Goal: Task Accomplishment & Management: Complete application form

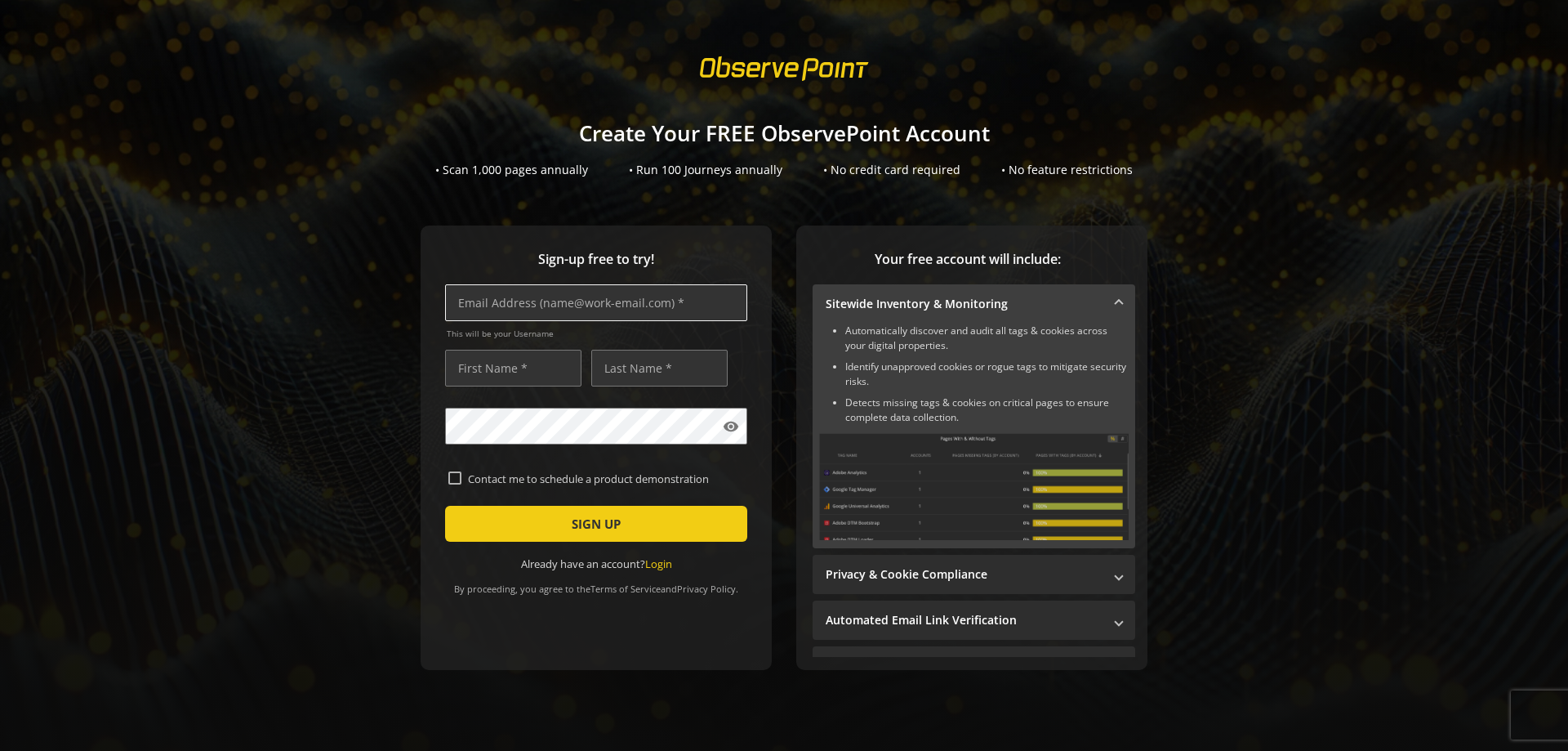
click at [625, 301] on input "text" at bounding box center [596, 303] width 302 height 37
paste input "[EMAIL_ADDRESS][DOMAIN_NAME]"
type input "[EMAIL_ADDRESS][DOMAIN_NAME]"
click at [540, 372] on input "text" at bounding box center [513, 367] width 137 height 37
type input "Ben"
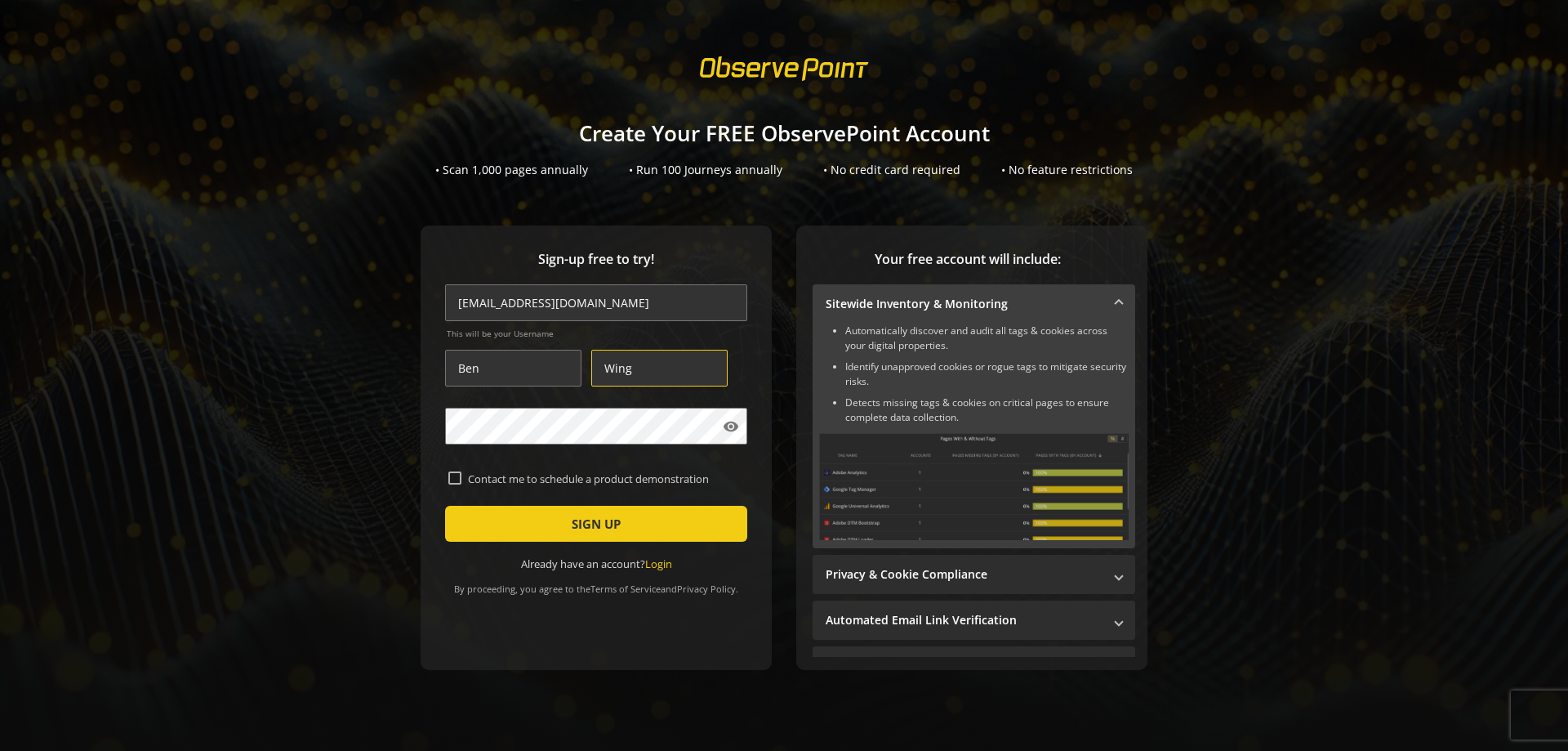
type input "Wing"
click at [522, 525] on span "submit" at bounding box center [596, 523] width 302 height 39
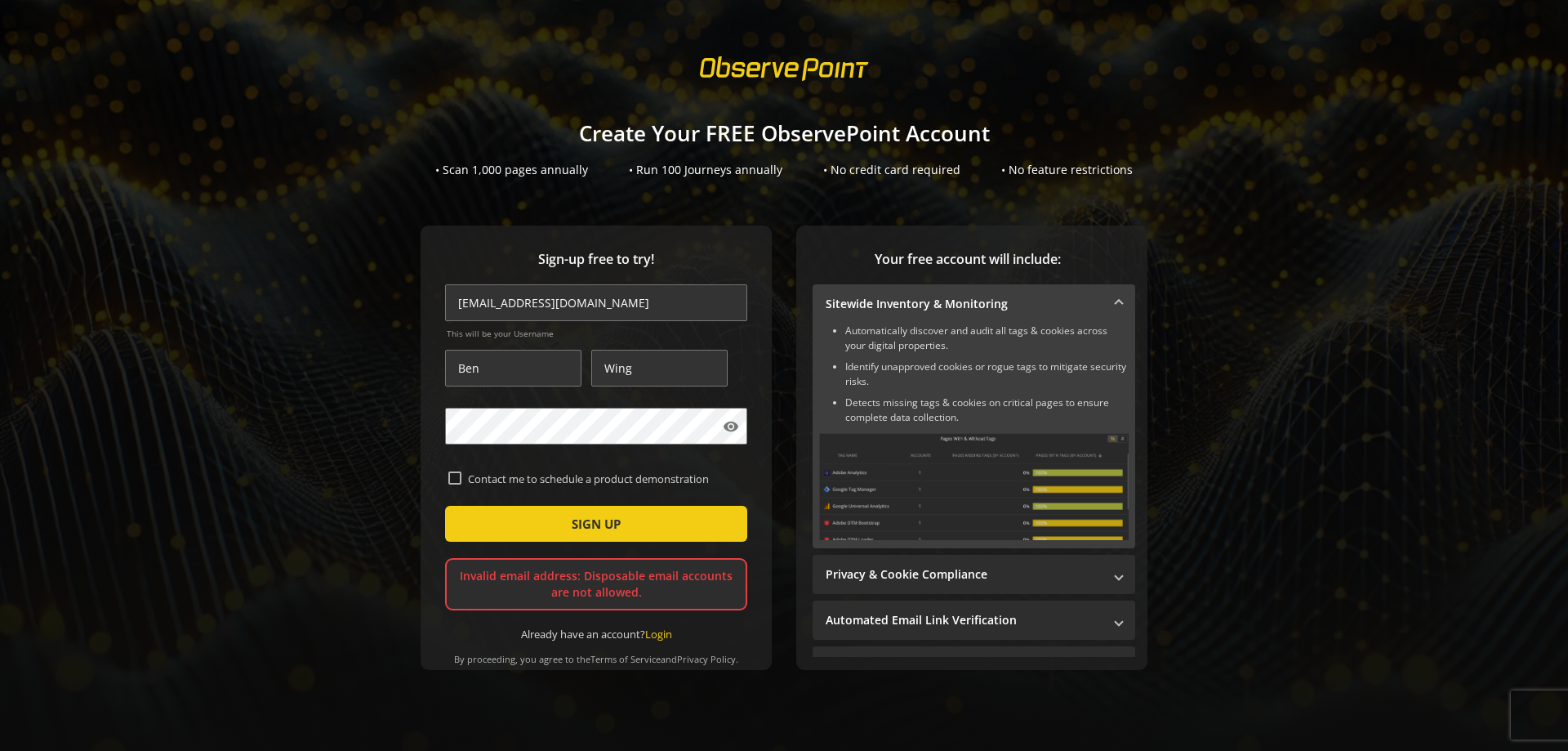
scroll to position [4, 0]
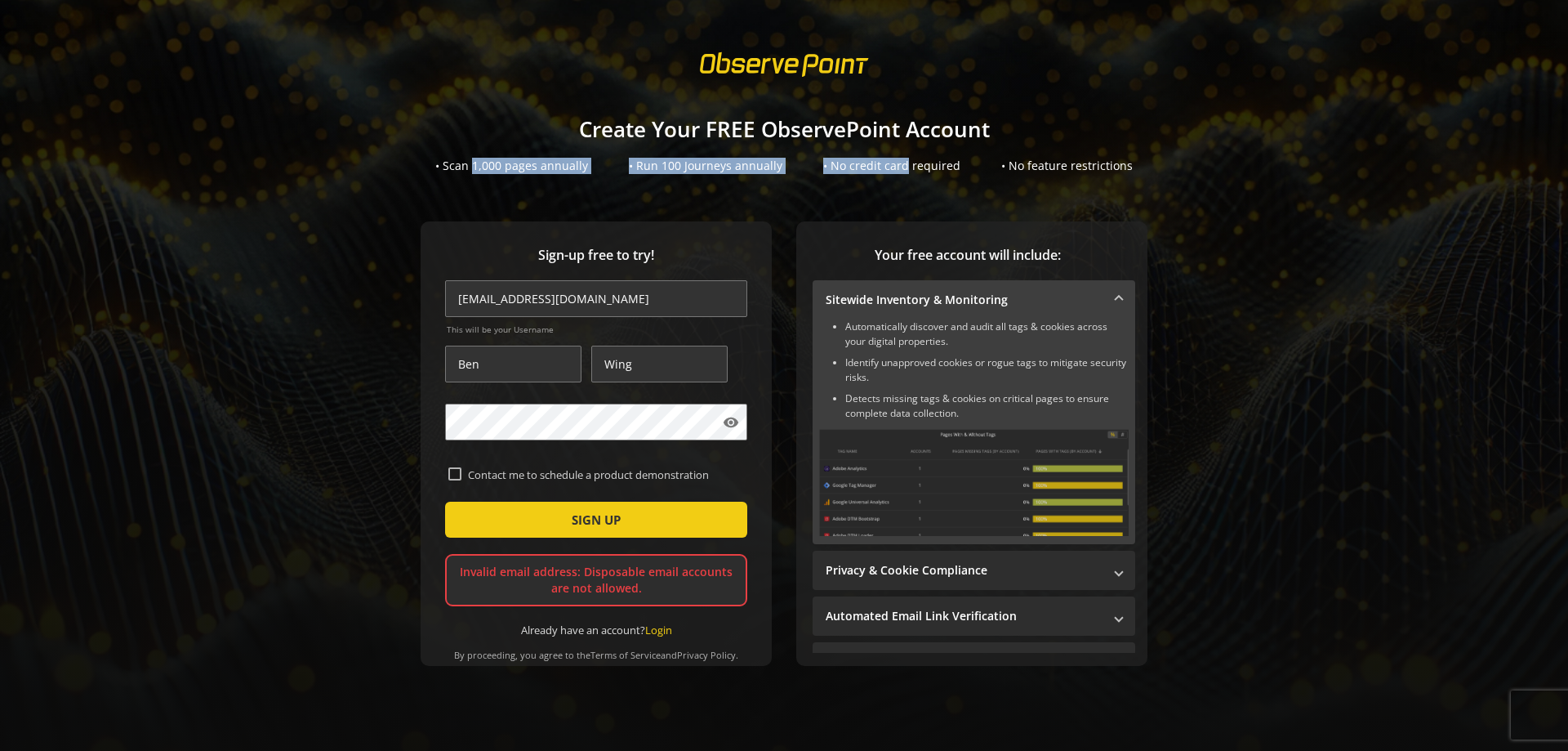
drag, startPoint x: 940, startPoint y: 159, endPoint x: 953, endPoint y: 157, distance: 13.2
click at [953, 157] on div "Create Your FREE ObservePoint Account • Scan 1,000 pages annually • Run 100 Jou…" at bounding box center [784, 138] width 1568 height 73
drag, startPoint x: 490, startPoint y: 299, endPoint x: 62, endPoint y: 285, distance: 428.2
click at [445, 296] on input "[EMAIL_ADDRESS][DOMAIN_NAME]" at bounding box center [596, 298] width 302 height 37
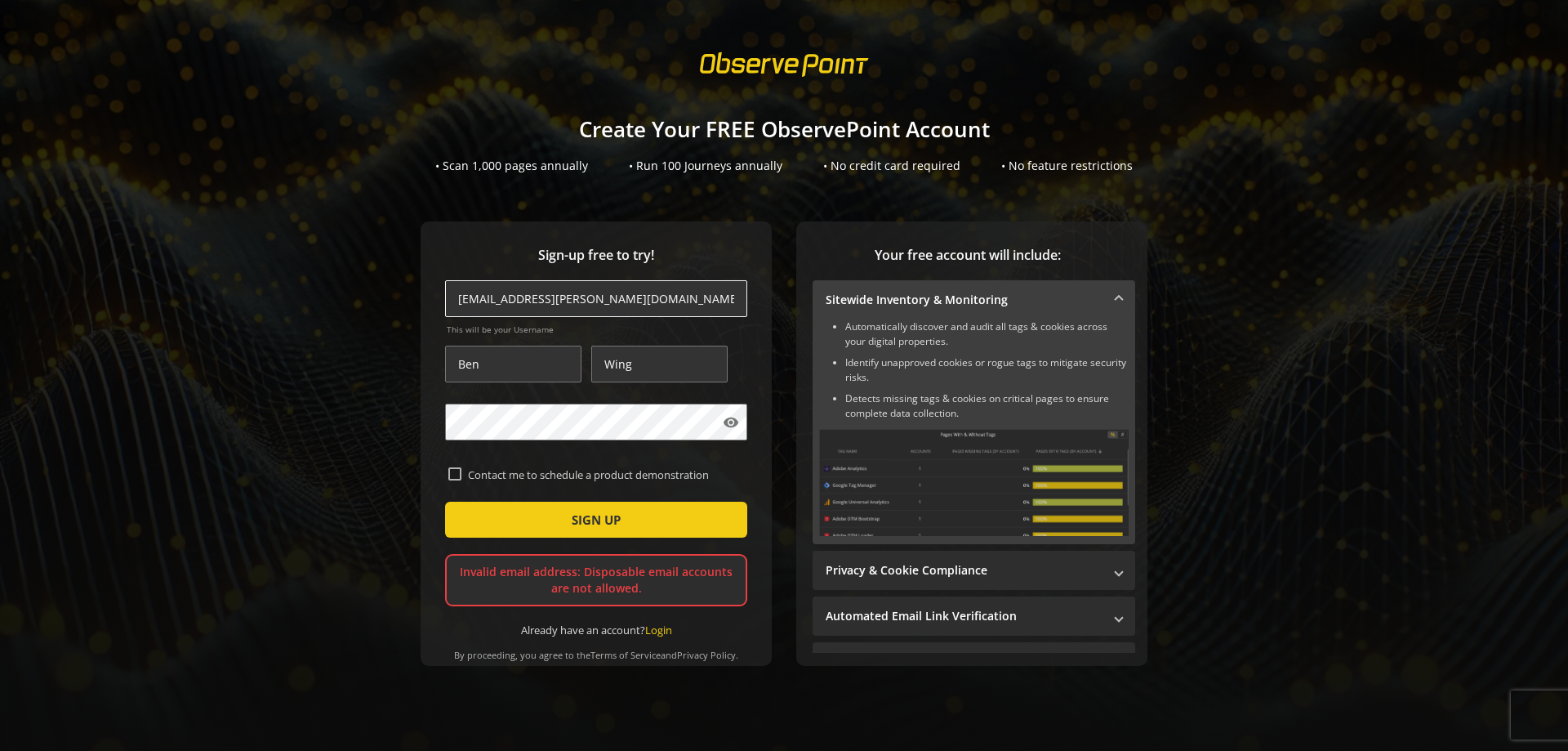
type input "[EMAIL_ADDRESS][PERSON_NAME][DOMAIN_NAME]"
type input "b"
type input "Benni"
type input "[PERSON_NAME]"
click at [603, 504] on span "submit" at bounding box center [596, 519] width 302 height 39
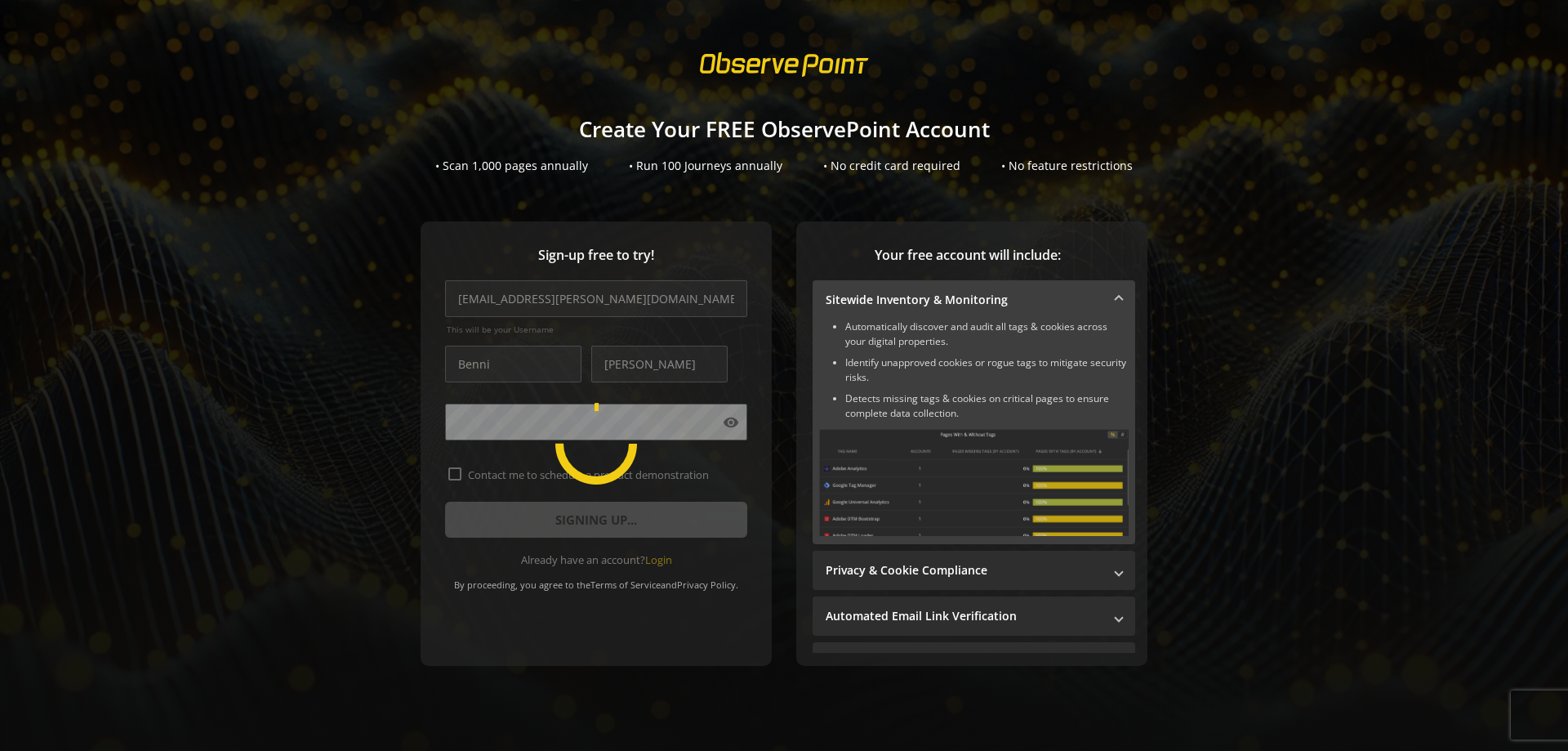
scroll to position [259, 0]
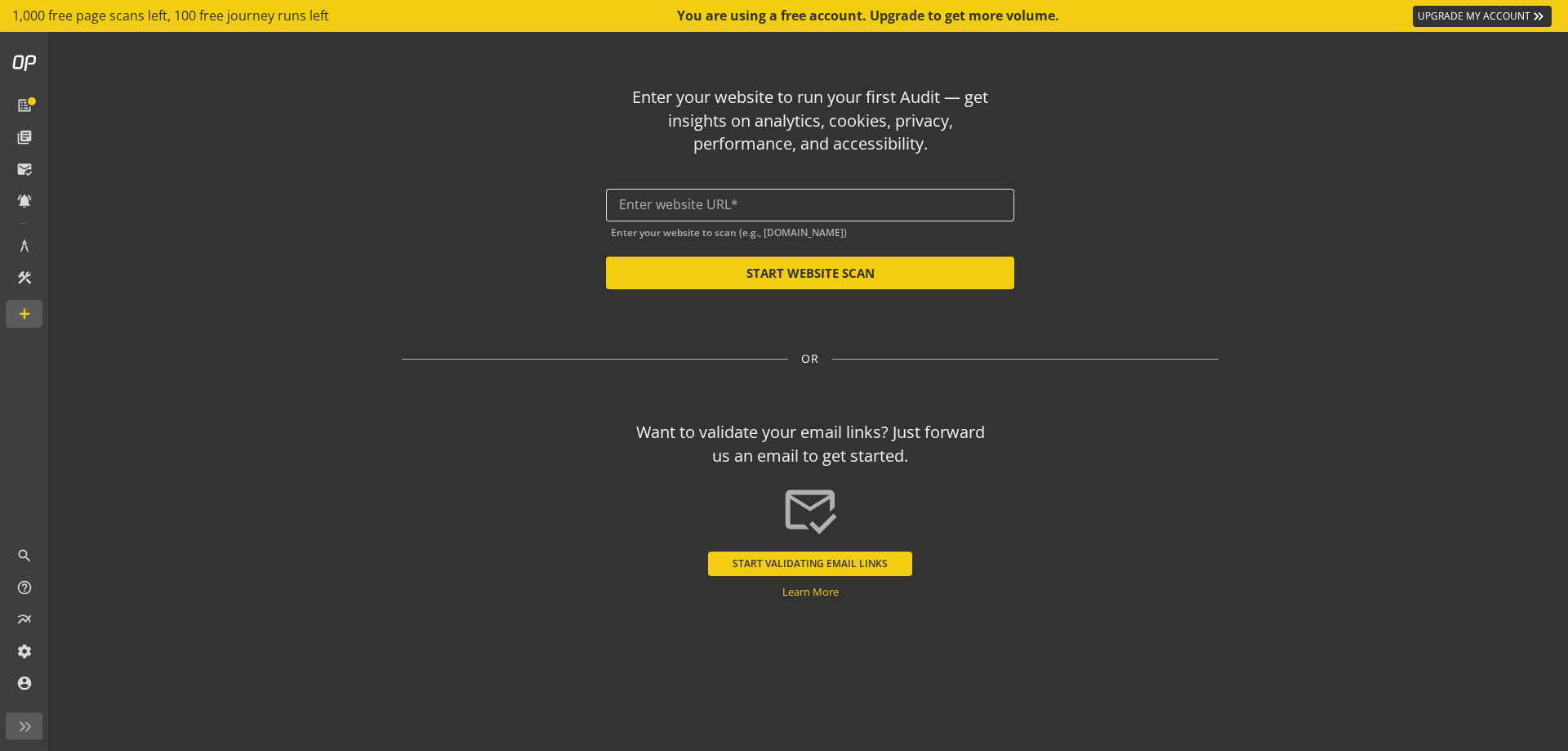
click at [680, 208] on input "text" at bounding box center [810, 204] width 383 height 15
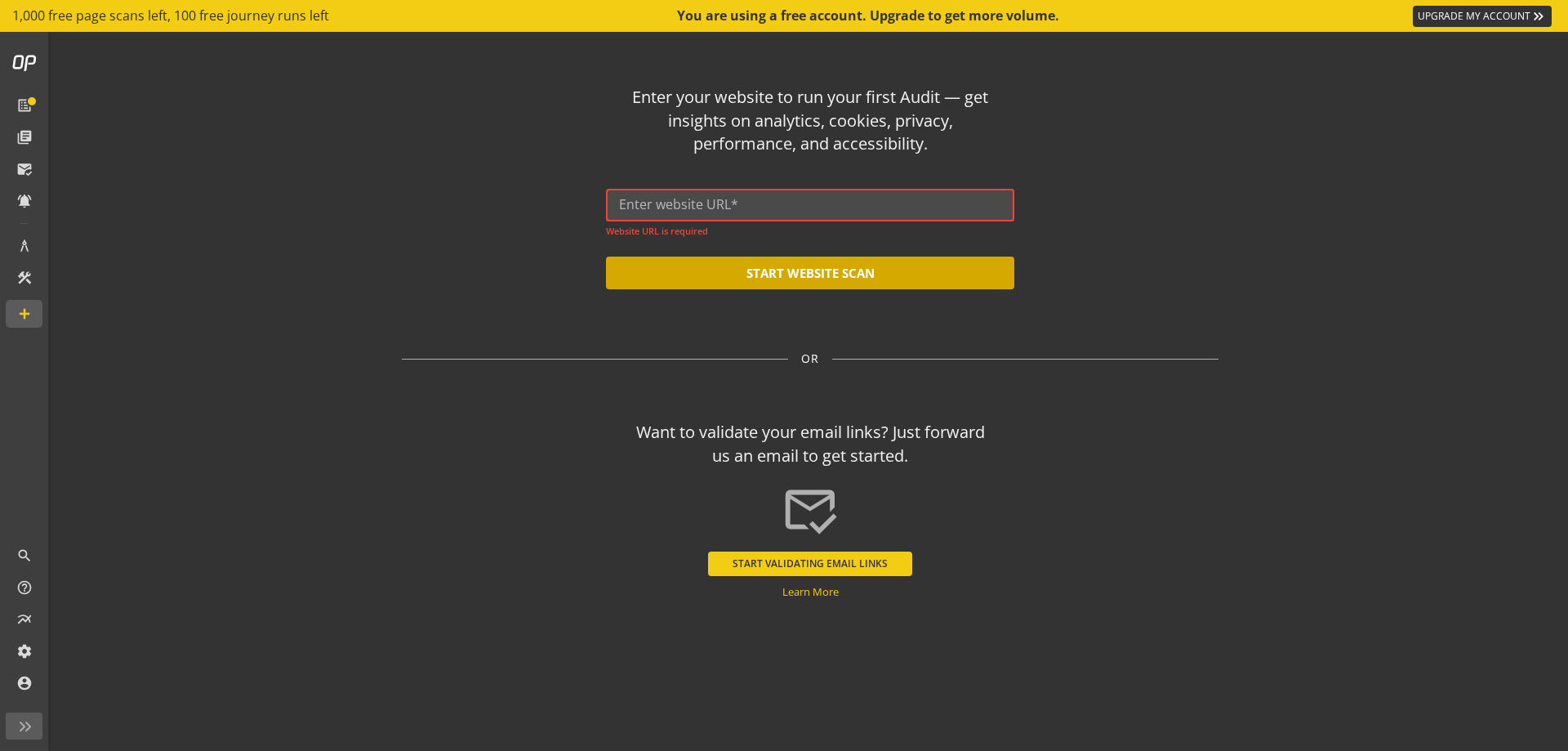
paste input "[URL][DOMAIN_NAME]"
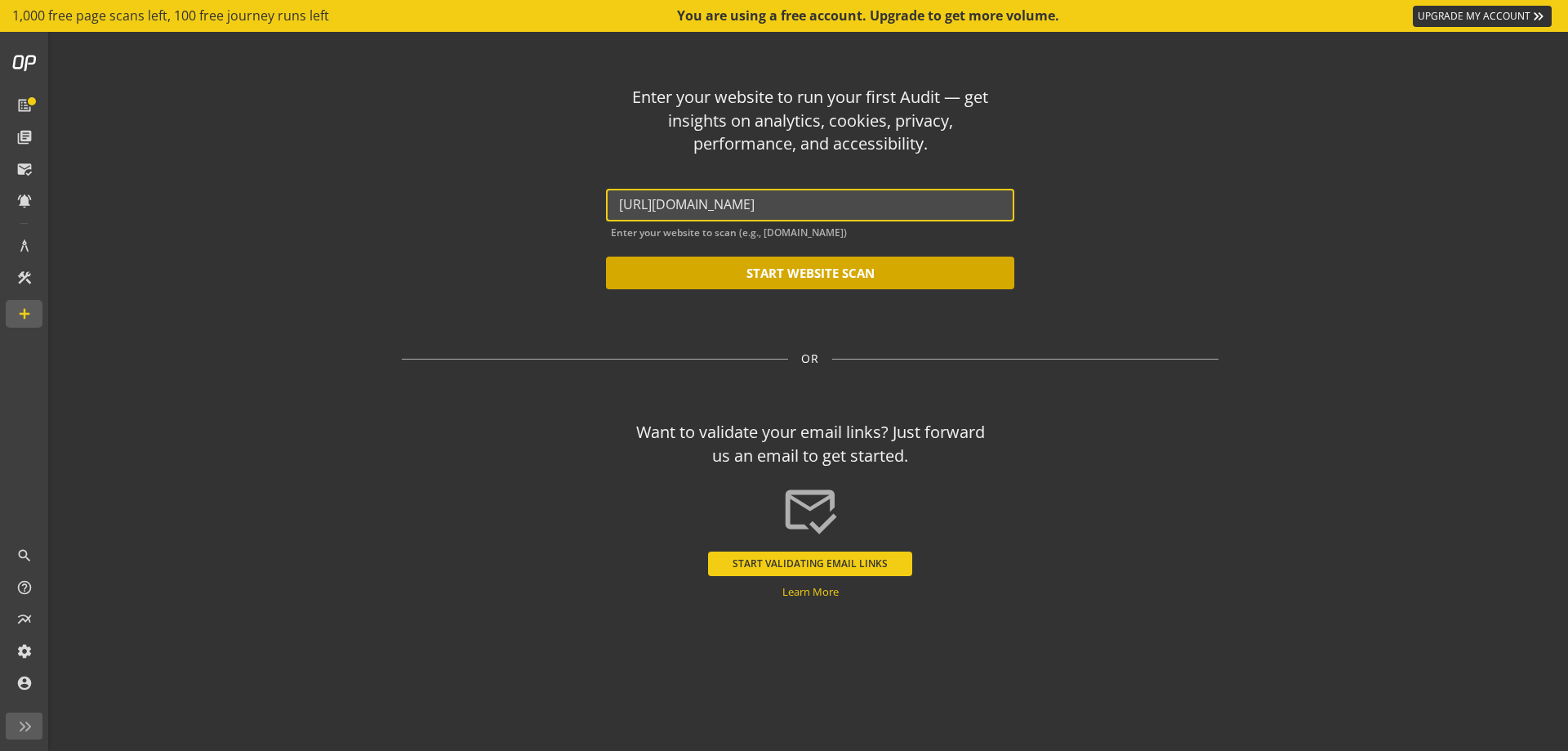
type input "[URL][DOMAIN_NAME]"
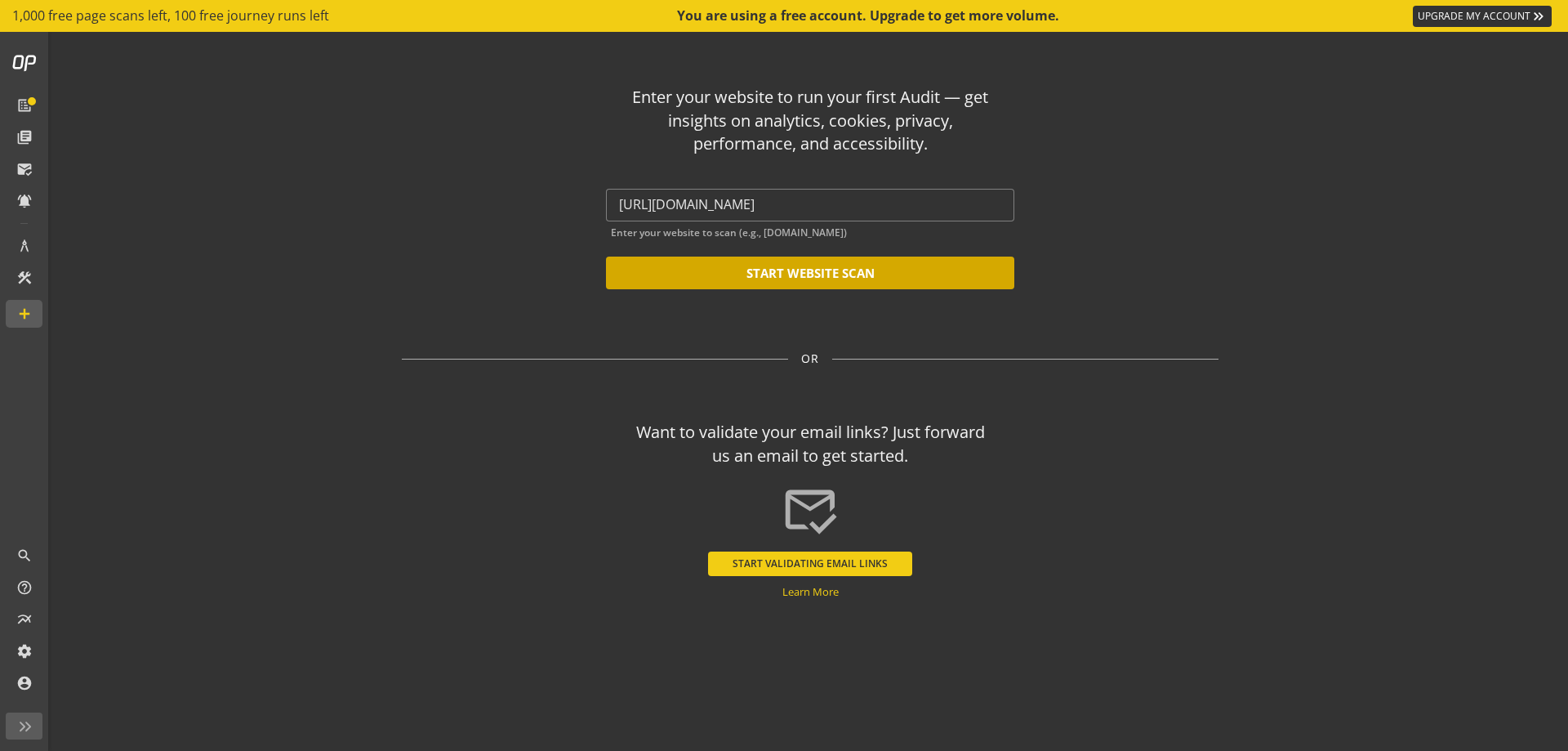
click at [843, 272] on button "START WEBSITE SCAN" at bounding box center [811, 272] width 408 height 32
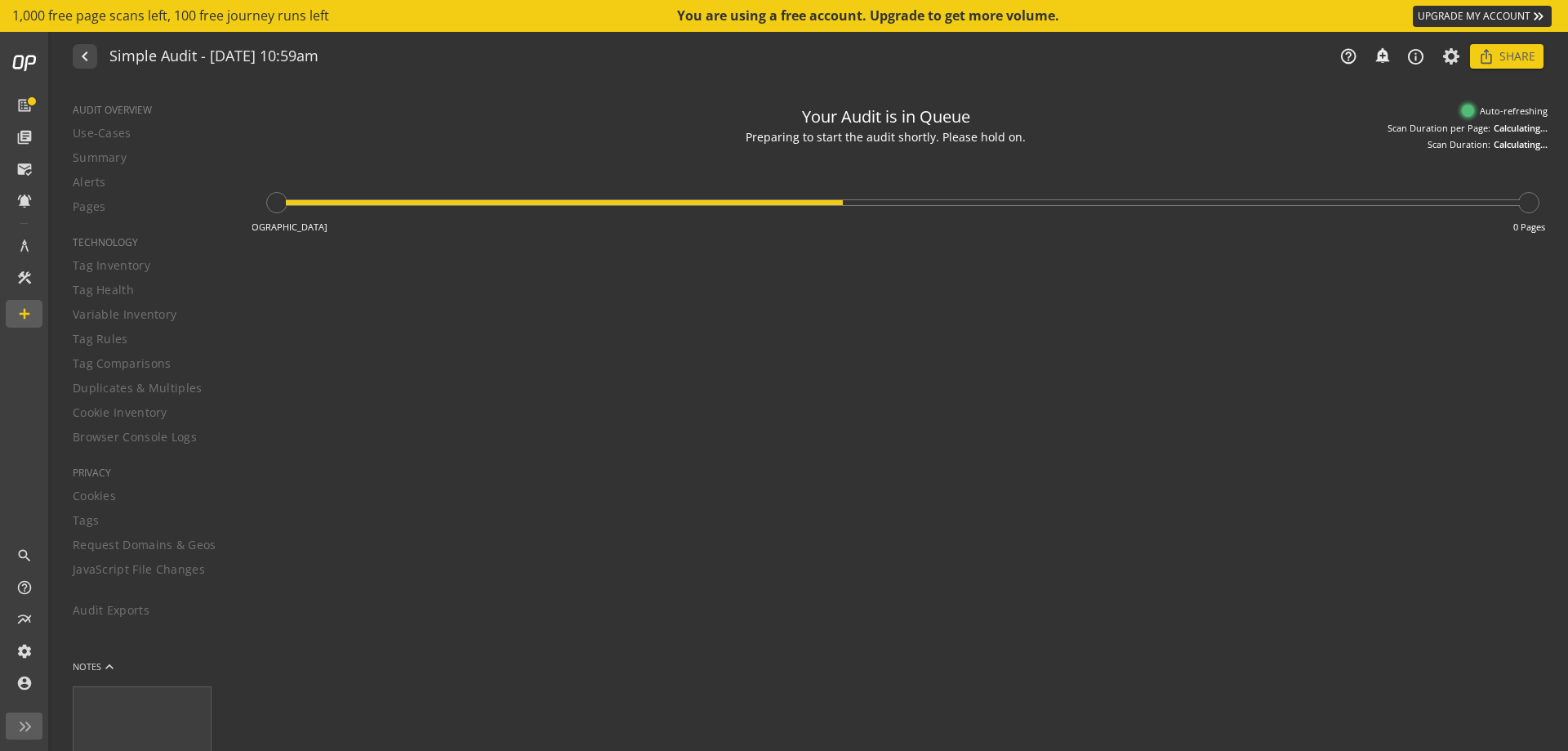
type textarea "Notes can include: -a description of what this audit is validating -changes in …"
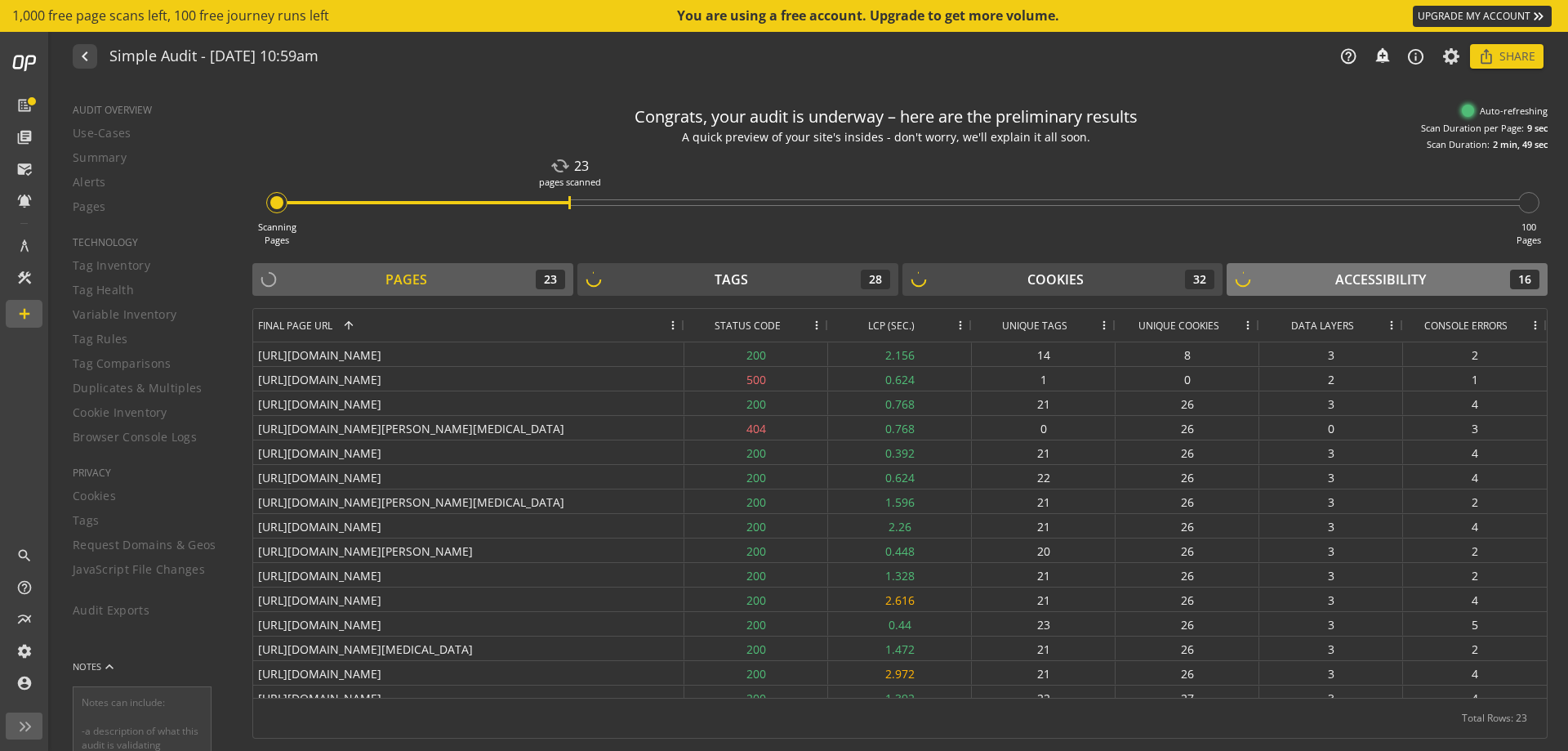
click at [1334, 281] on div "Accessibility 16" at bounding box center [1387, 279] width 305 height 20
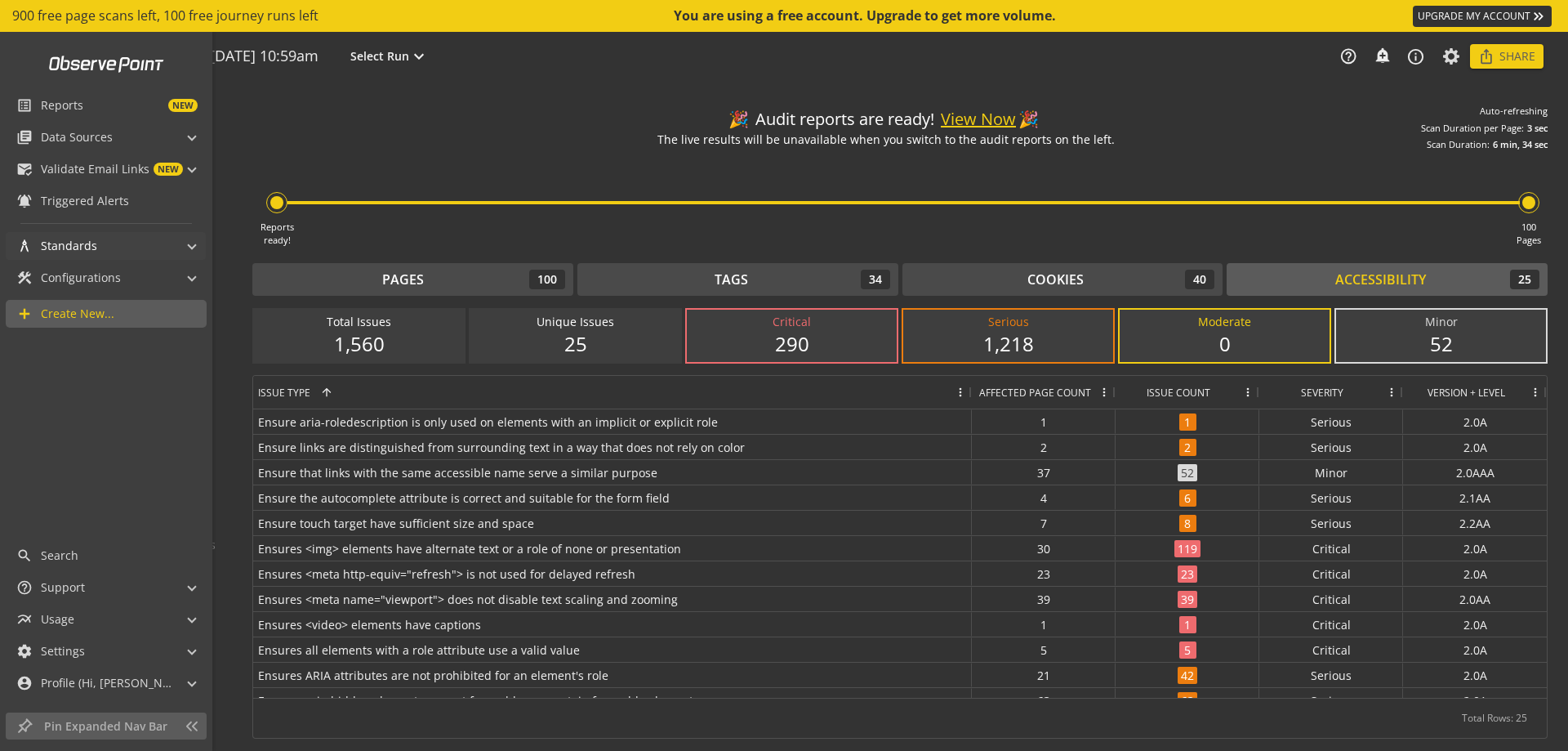
click at [194, 239] on span at bounding box center [192, 244] width 7 height 17
click at [194, 239] on mat-expansion-panel-header "architecture Standards" at bounding box center [105, 245] width 200 height 28
click at [182, 123] on span "library_books Data Sources" at bounding box center [103, 137] width 173 height 28
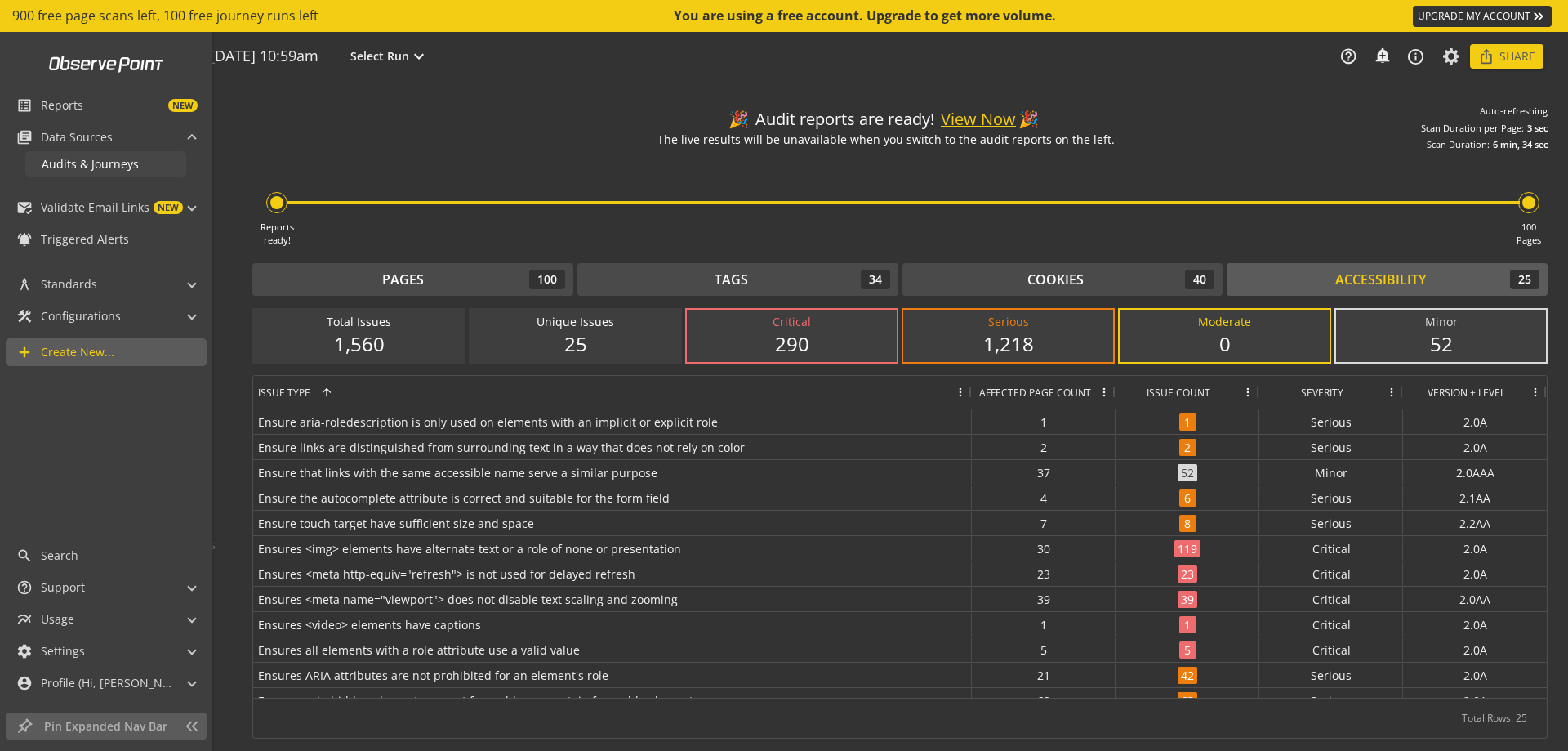
click at [103, 156] on link "Audits & Journeys" at bounding box center [106, 163] width 161 height 26
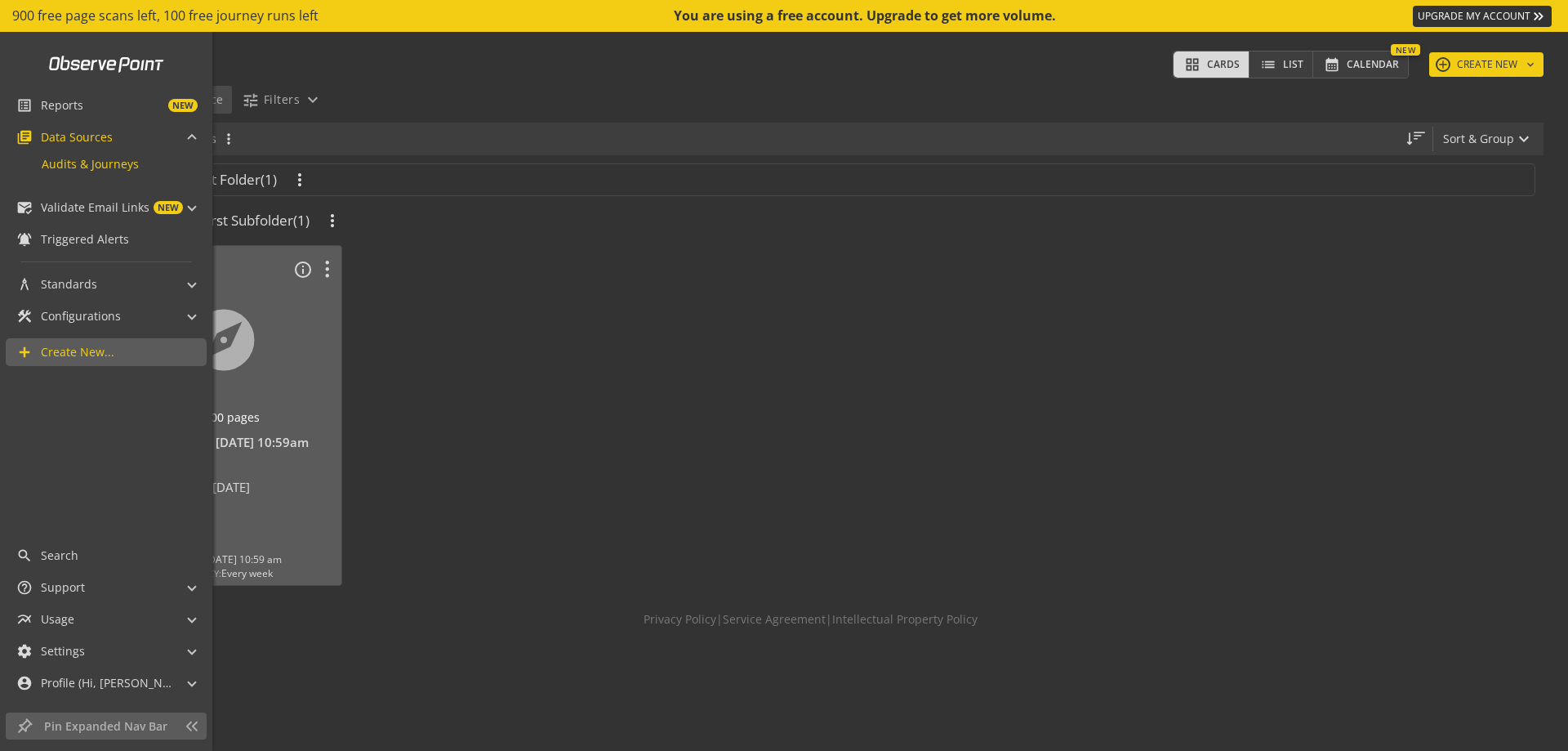
drag, startPoint x: 420, startPoint y: 52, endPoint x: 373, endPoint y: 97, distance: 65.1
click at [420, 52] on div "Data Sources help_outline grid_view Cards list List calendar_month Calendar New…" at bounding box center [810, 64] width 1516 height 41
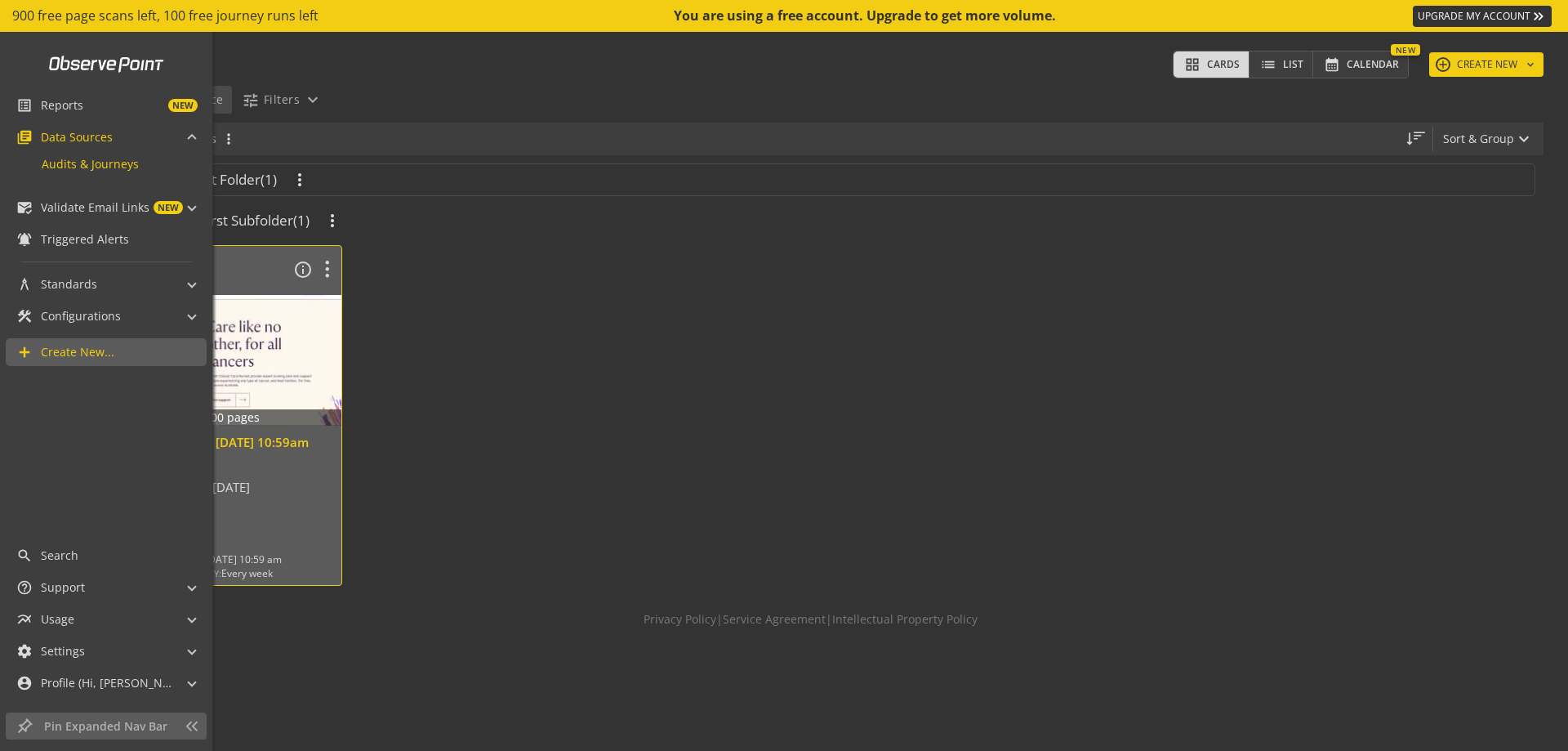
click at [264, 331] on div at bounding box center [219, 360] width 255 height 138
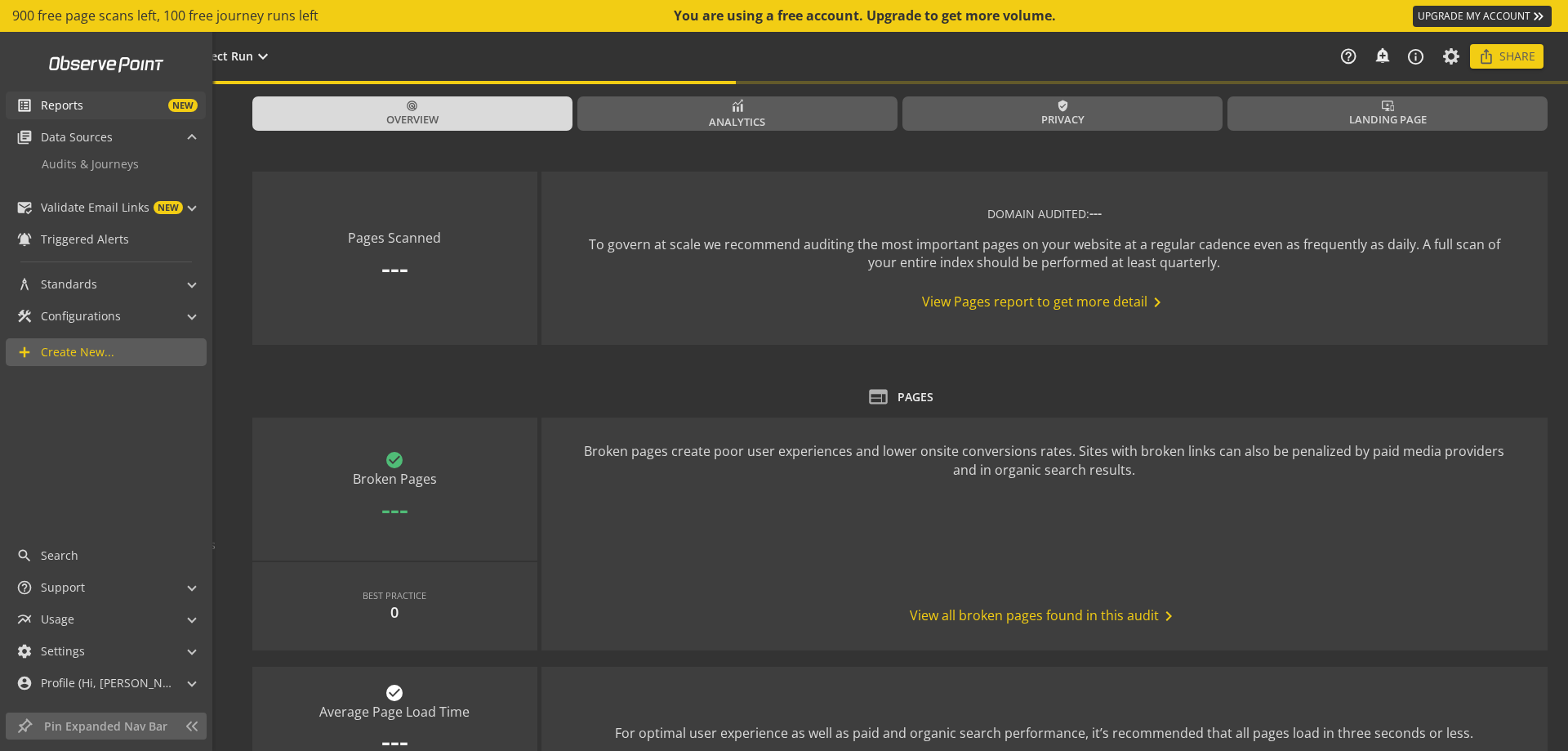
type textarea "Notes can include: -a description of what this audit is validating -changes in …"
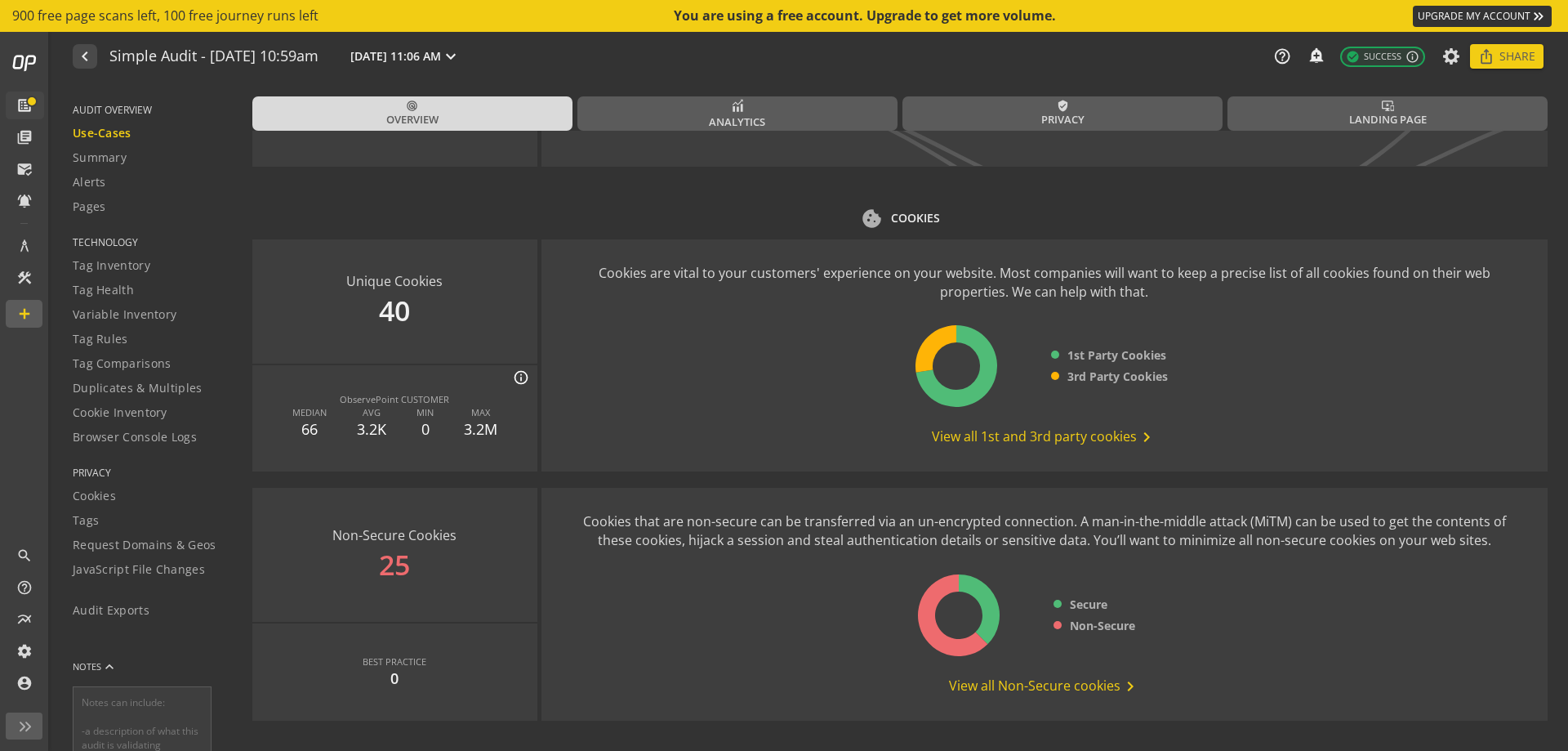
scroll to position [2029, 0]
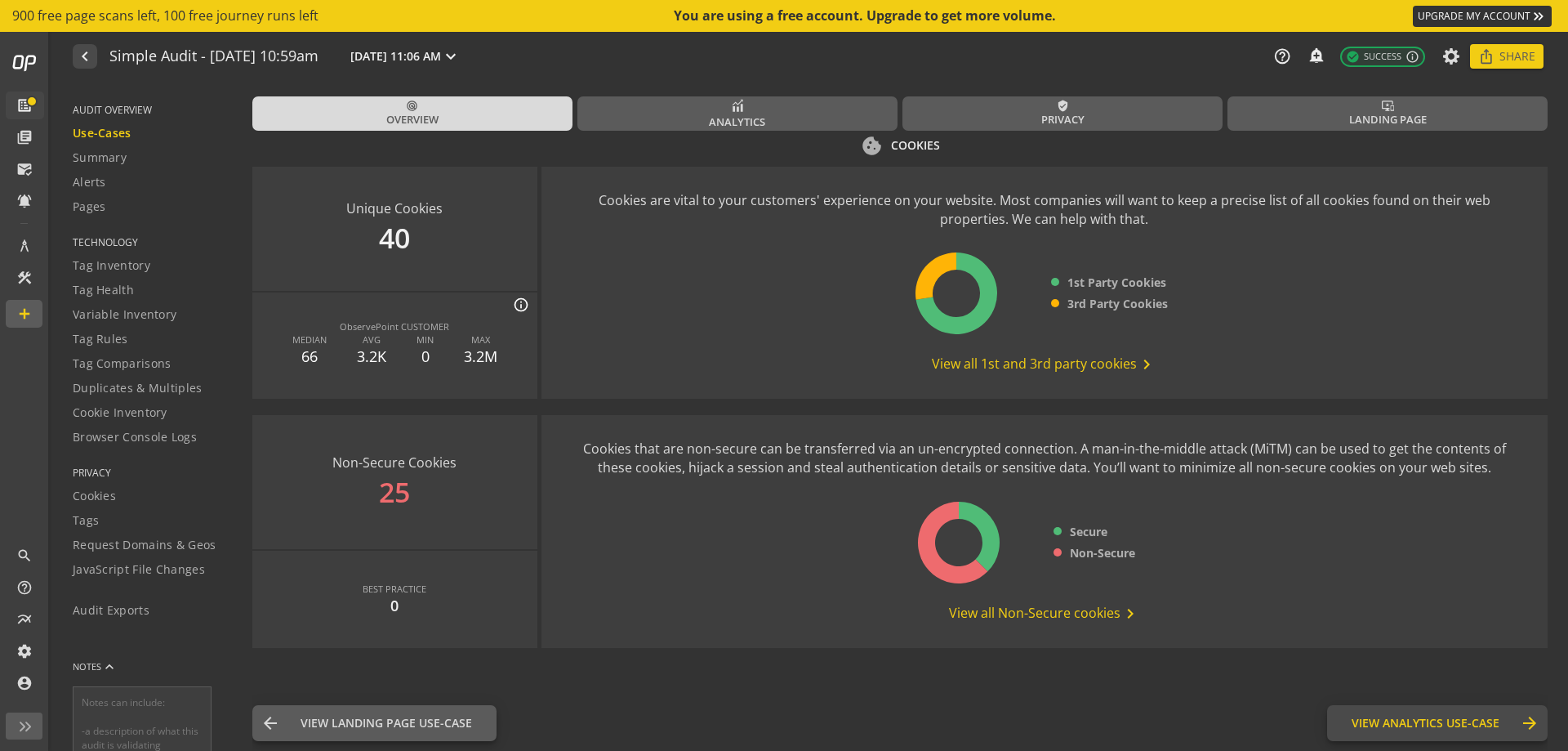
click at [1398, 723] on span "View Analytics Use-Case" at bounding box center [1426, 723] width 148 height 16
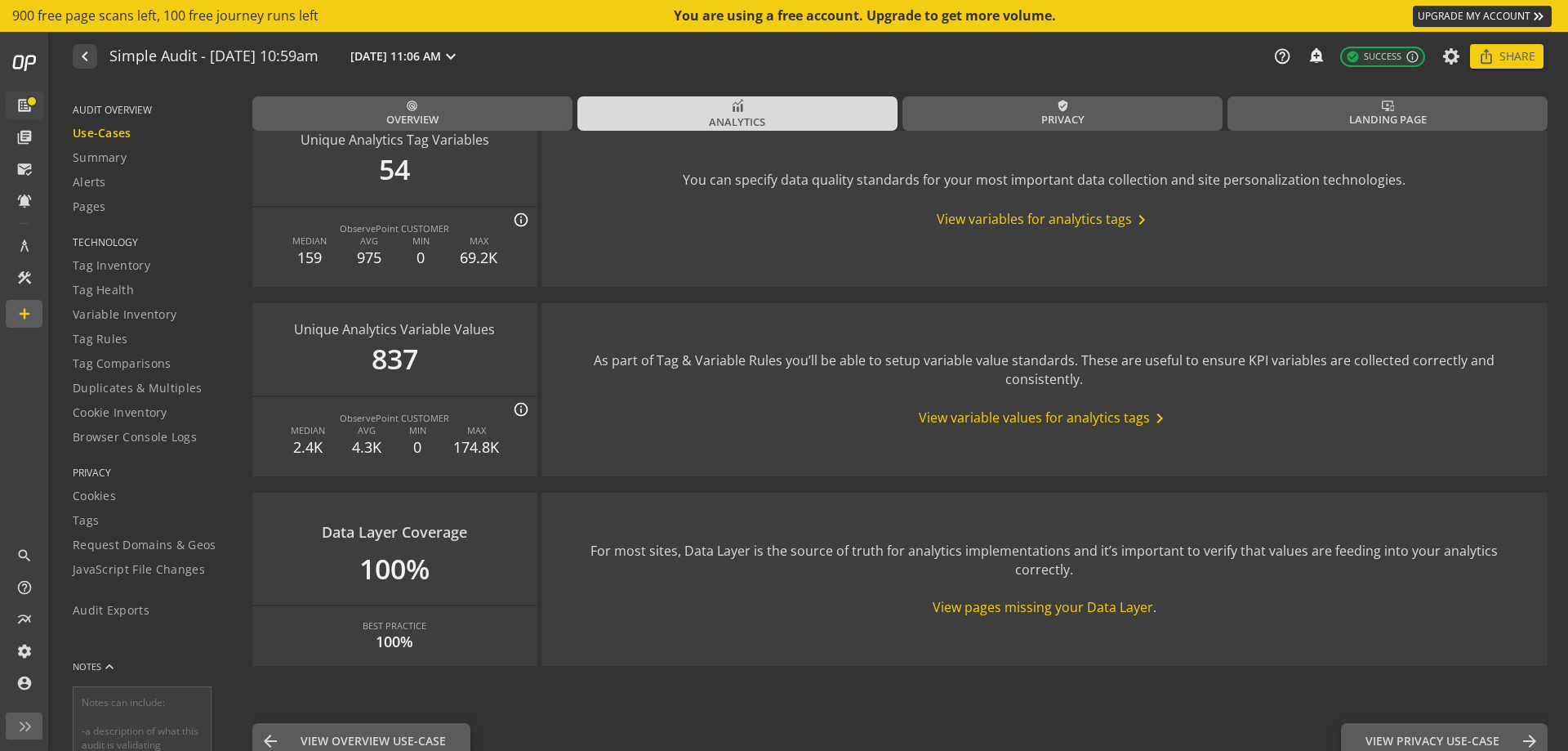
scroll to position [1912, 0]
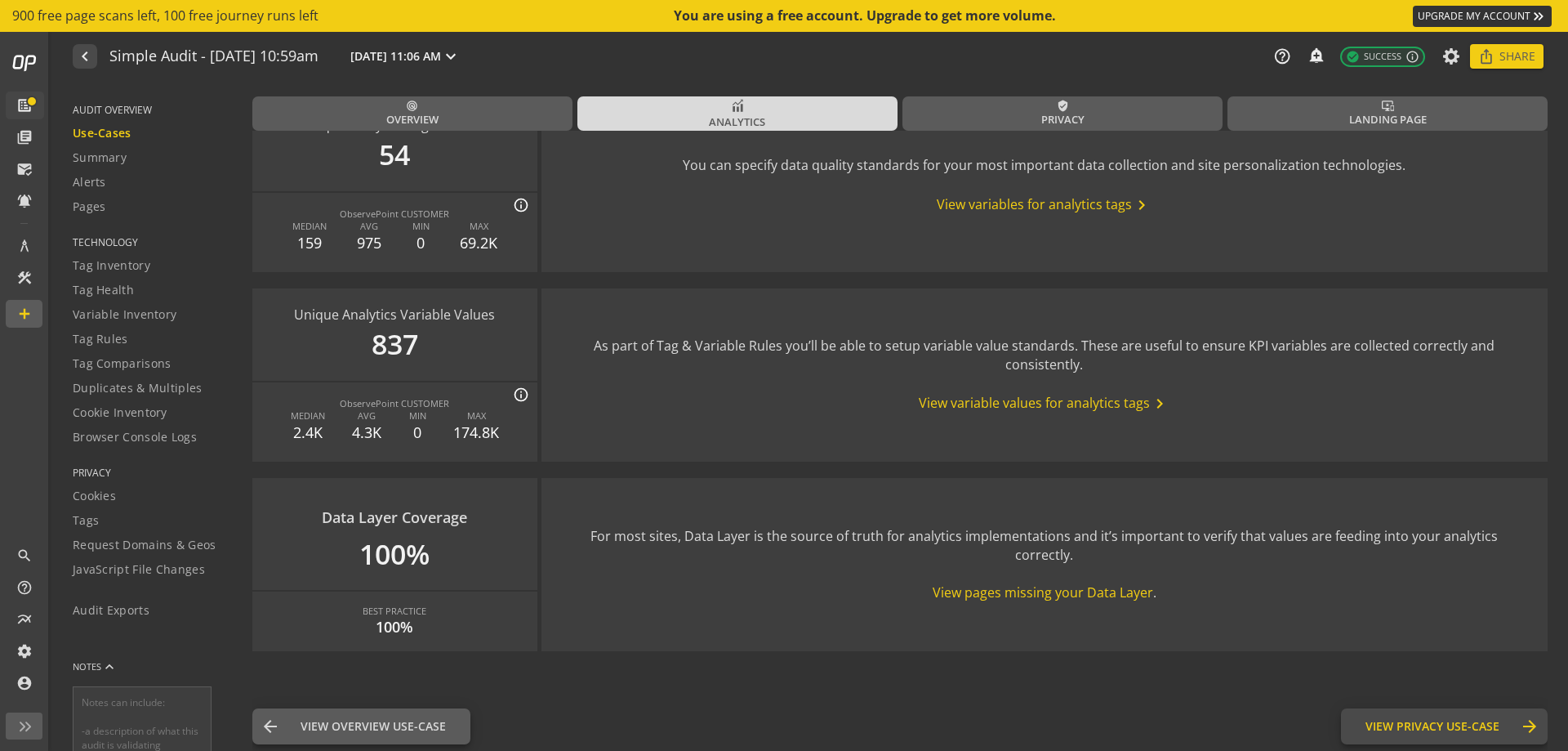
click at [1431, 723] on span "View Privacy Use-Case" at bounding box center [1432, 725] width 134 height 16
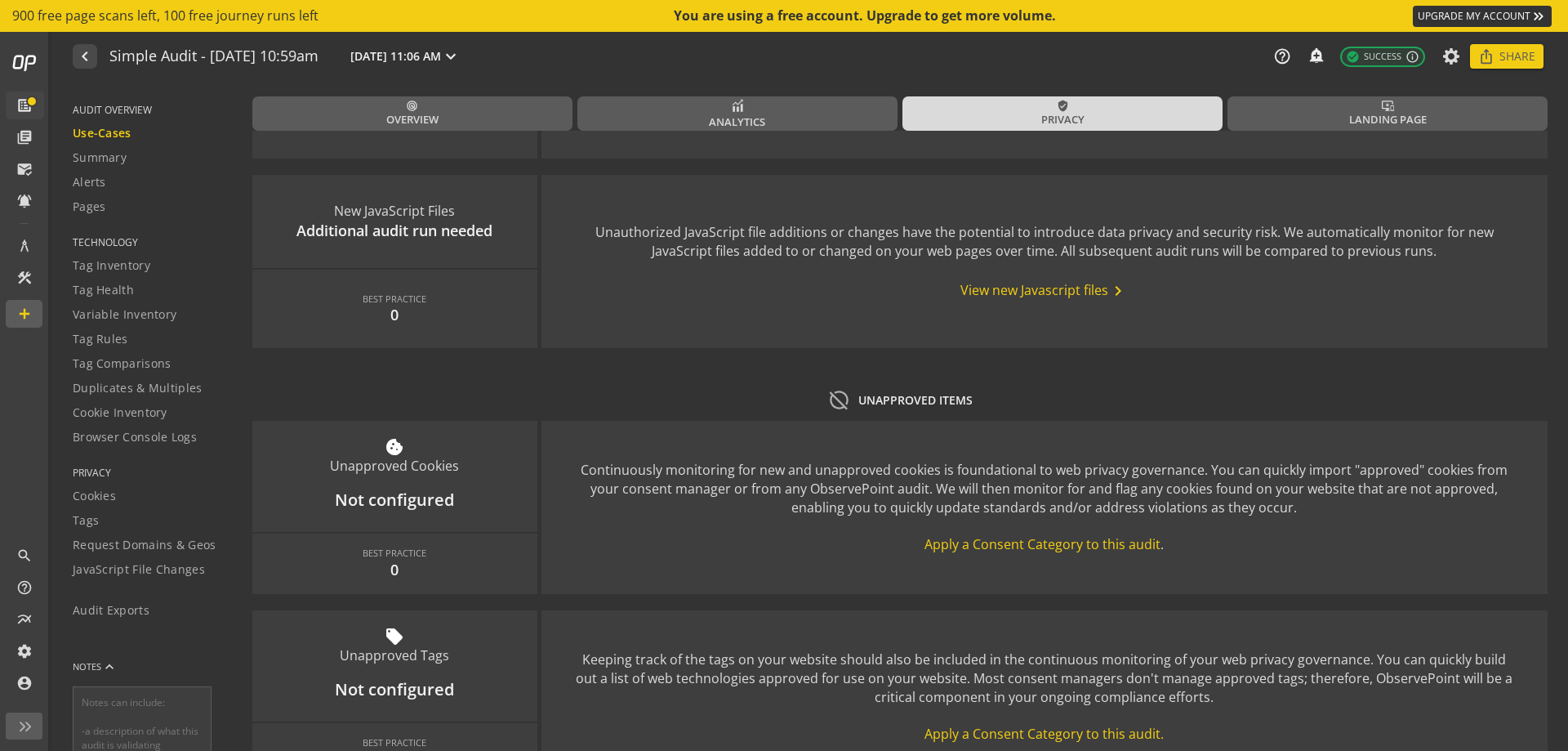
scroll to position [2188, 0]
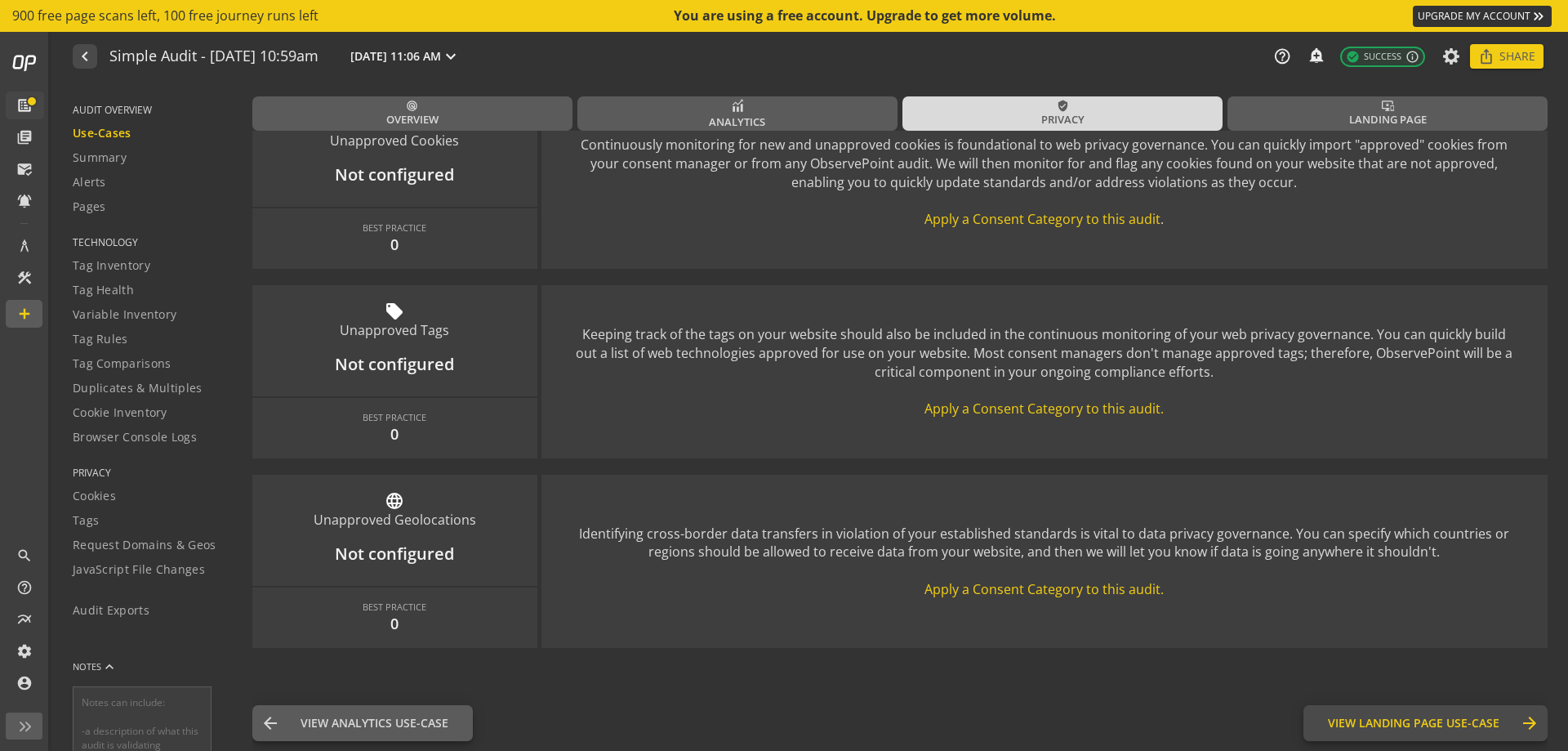
click at [1437, 712] on button "View Landing Page Use-Case Landing Page arrow_forward" at bounding box center [1426, 723] width 244 height 36
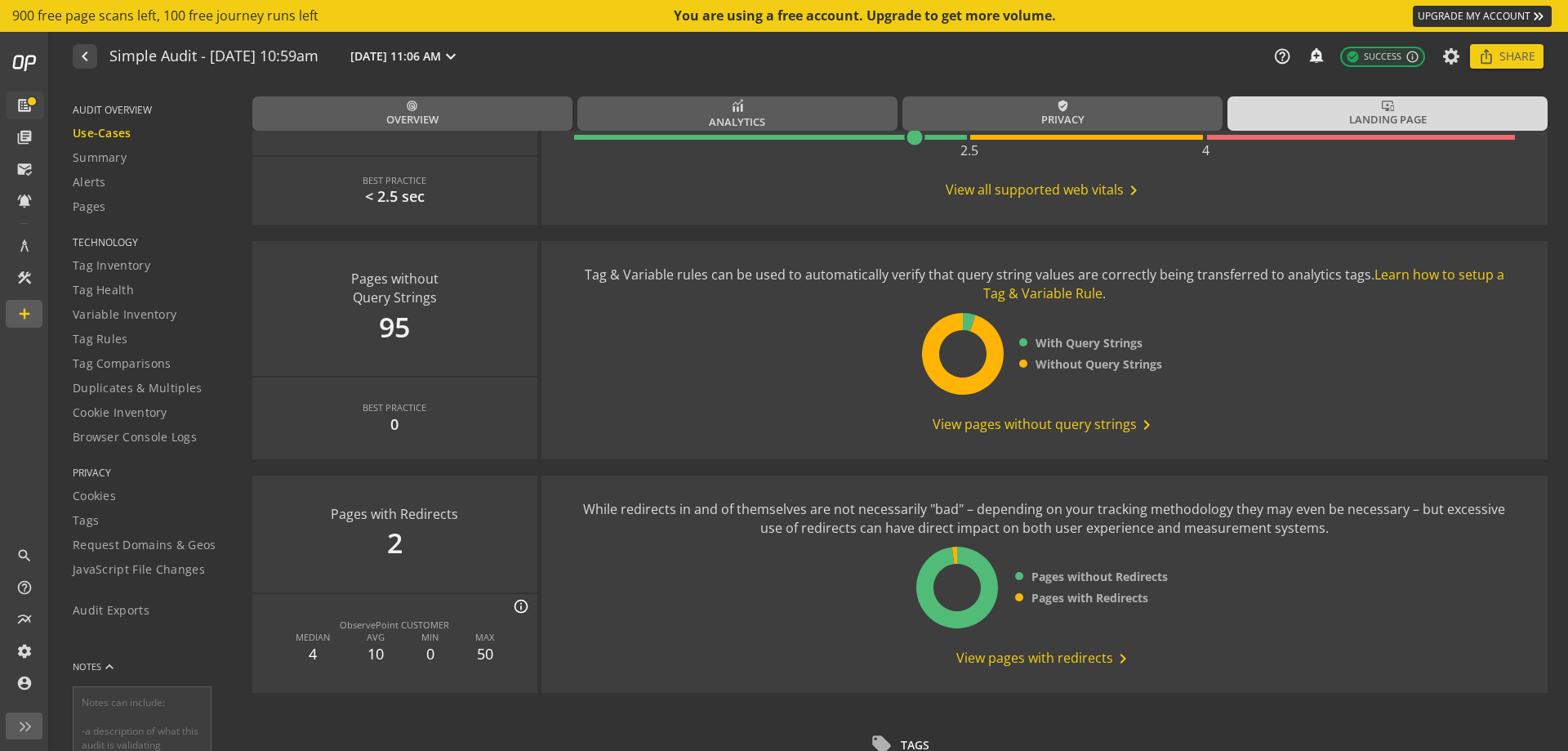
scroll to position [838, 0]
click at [716, 329] on div "Tag & Variable rules can be used to automatically verify that query string valu…" at bounding box center [1044, 349] width 941 height 169
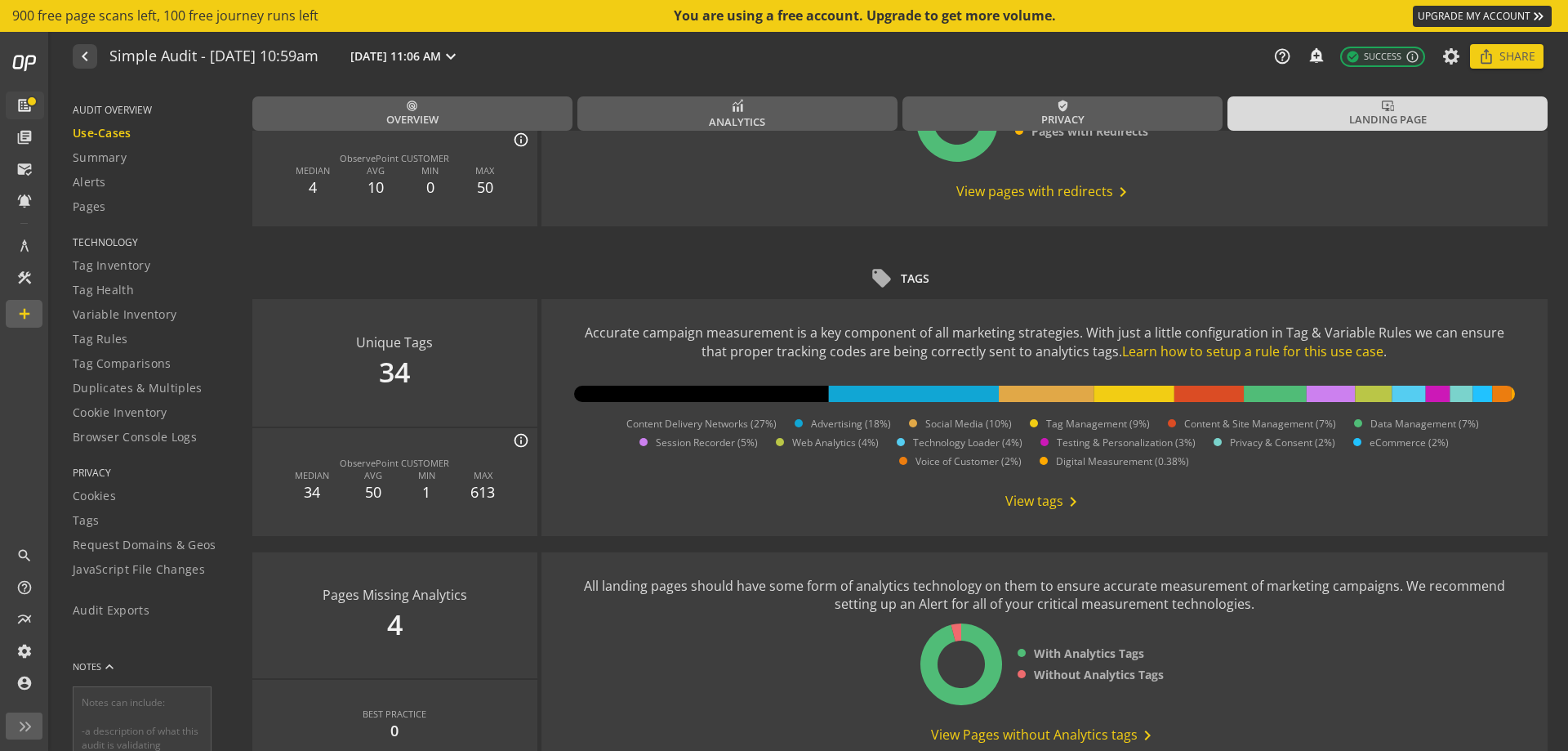
scroll to position [1680, 0]
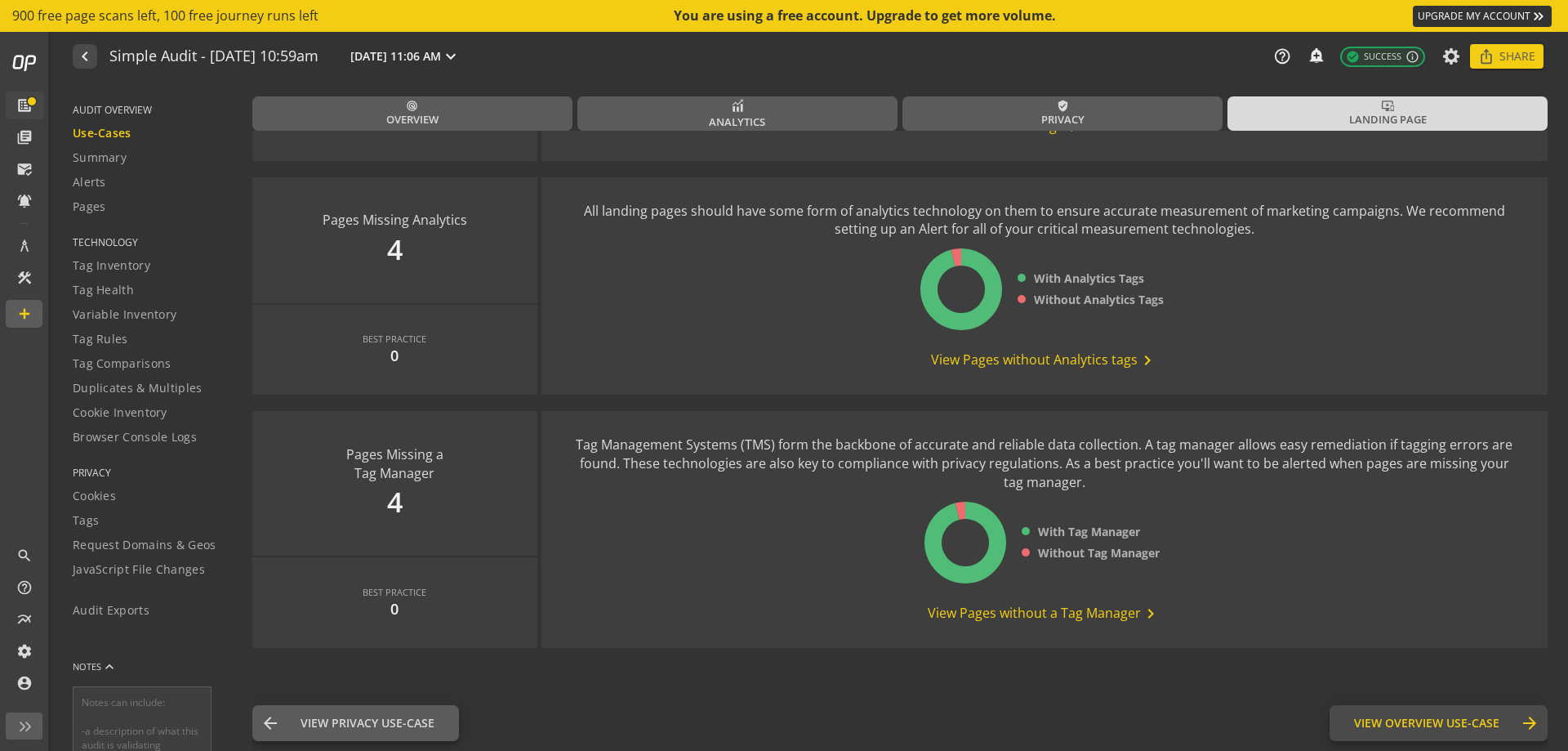
click at [1450, 714] on button "View Overview Use-Case Overview arrow_forward" at bounding box center [1439, 723] width 218 height 36
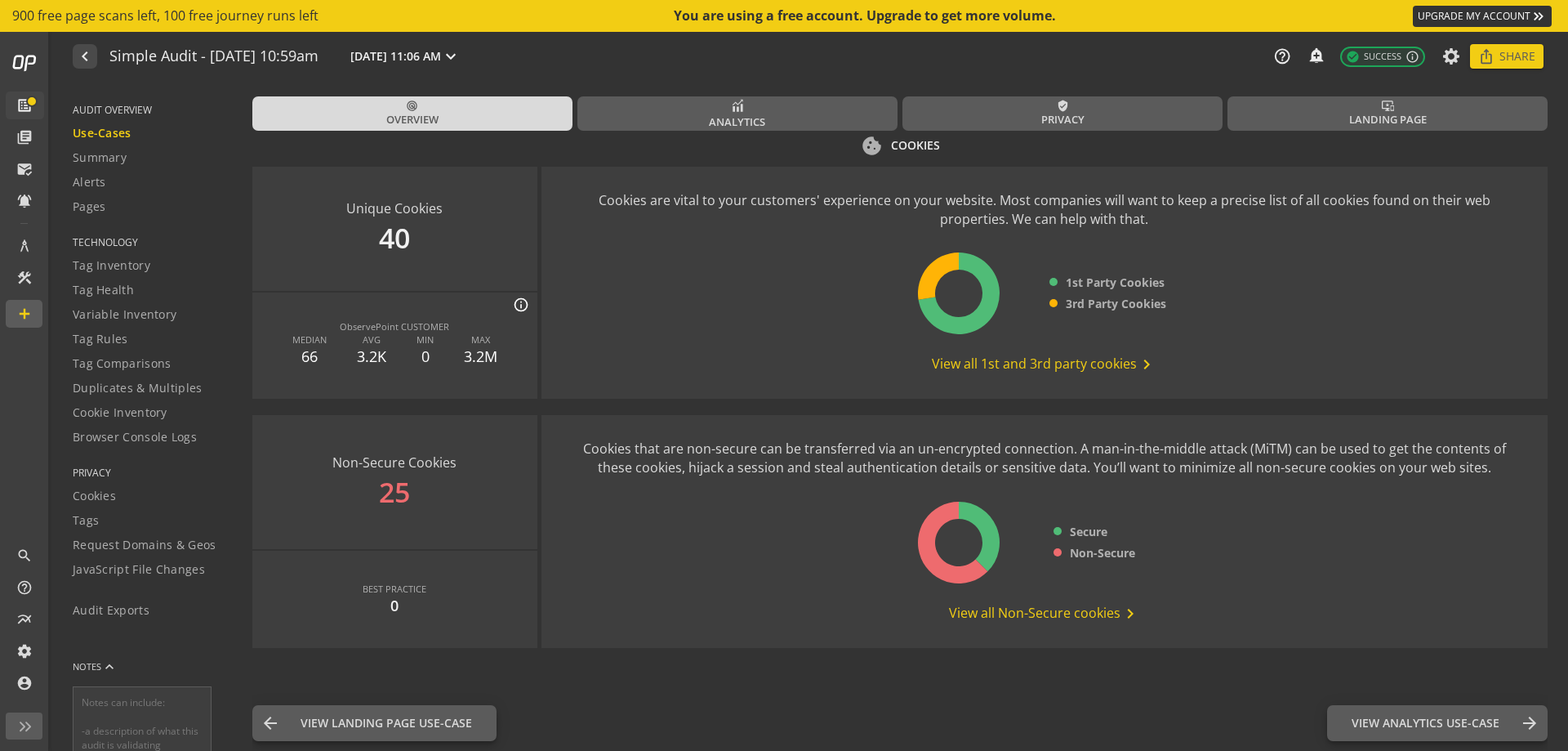
click at [870, 471] on div "Cookies that are non-secure can be transferred via an un-encrypted connection. …" at bounding box center [1044, 459] width 941 height 38
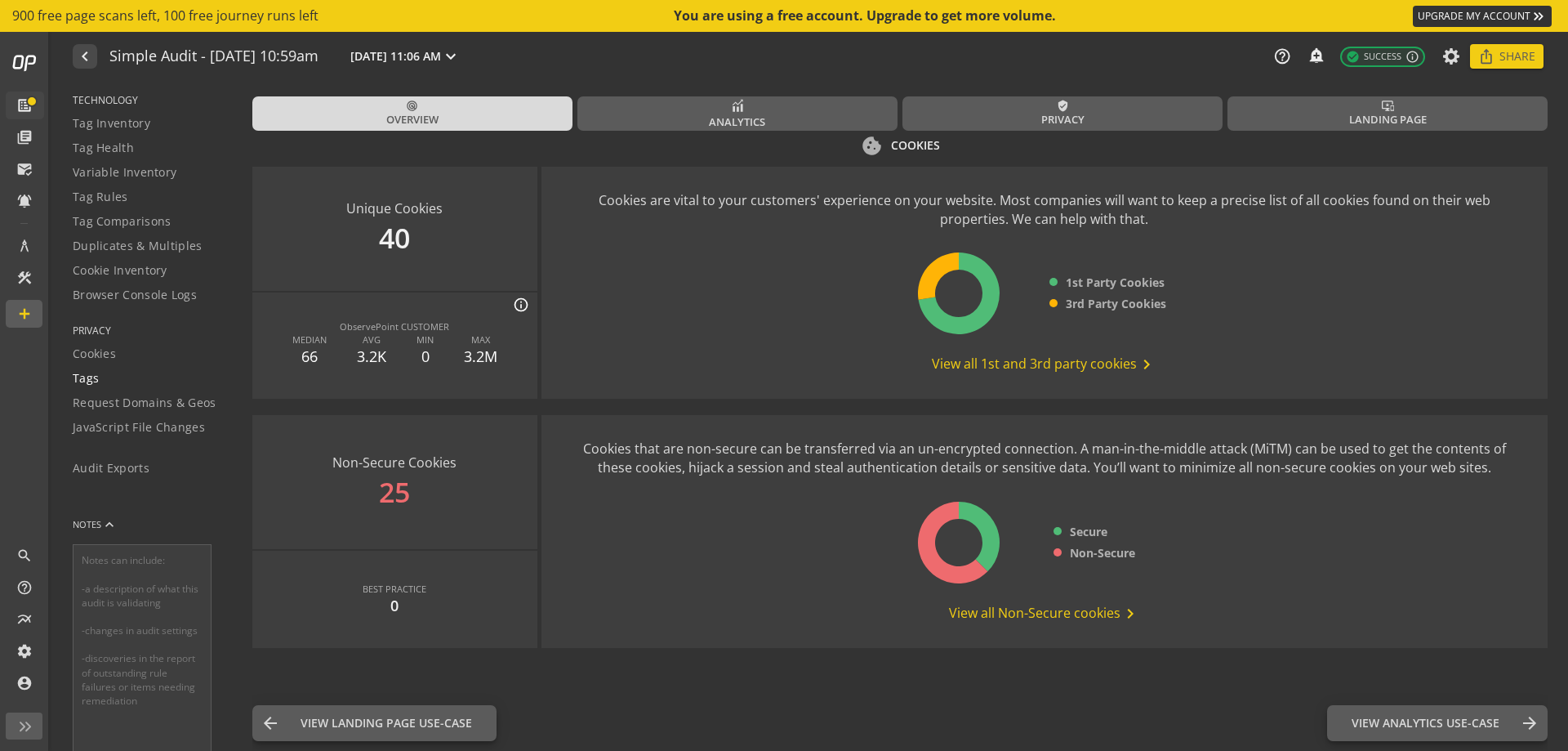
scroll to position [186, 0]
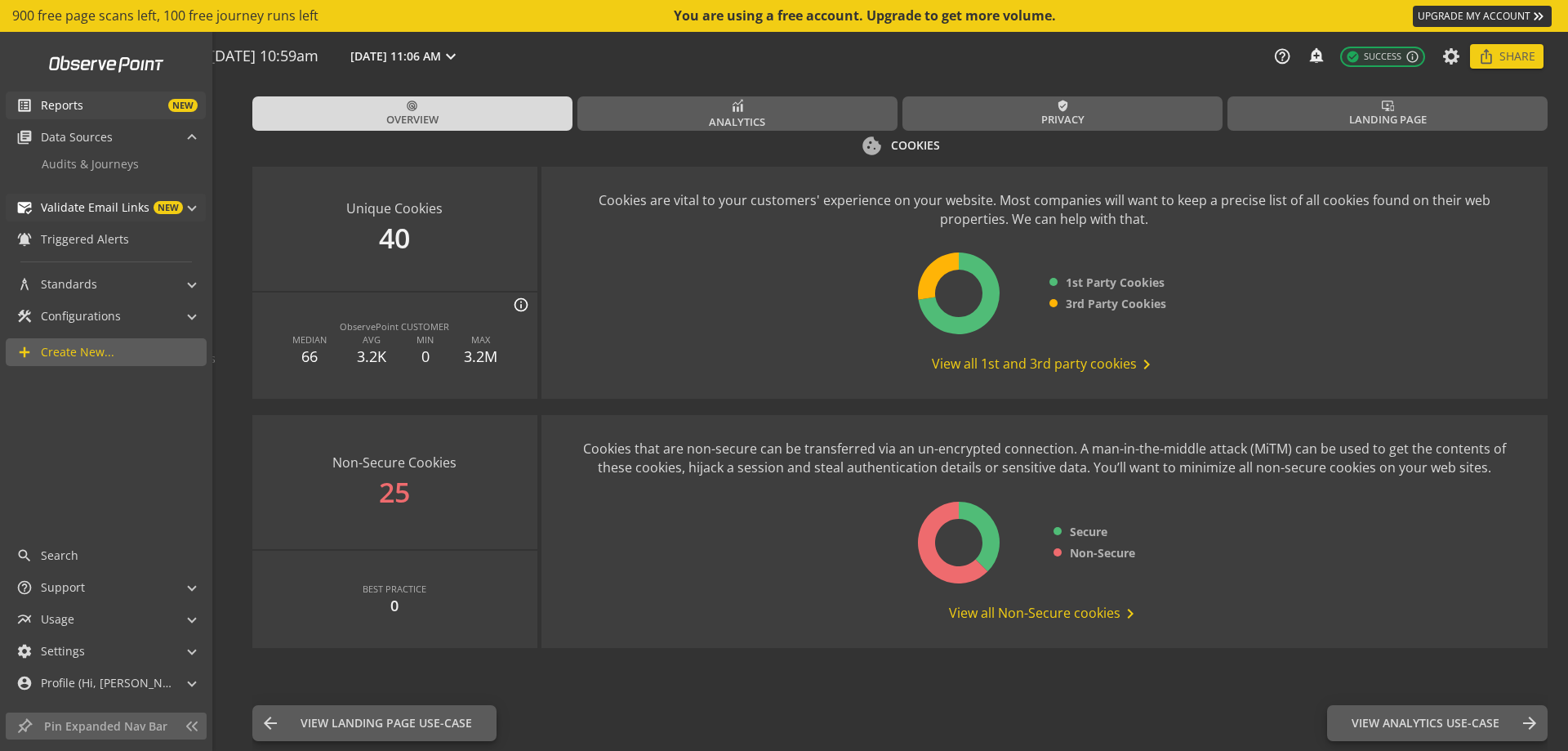
click at [181, 207] on span "mark_email_read Validate Email Links NEW" at bounding box center [103, 207] width 173 height 28
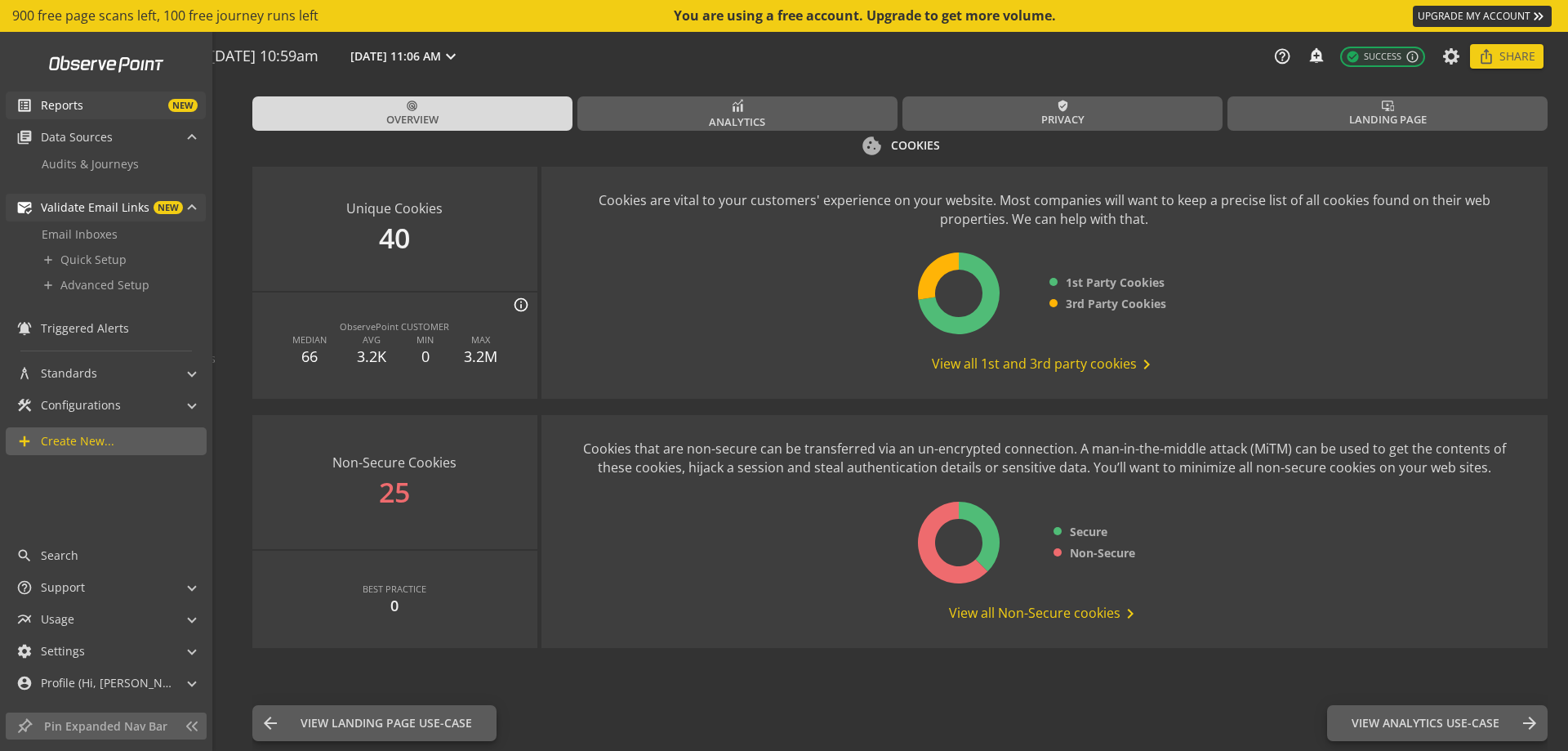
click at [191, 208] on span at bounding box center [192, 210] width 7 height 17
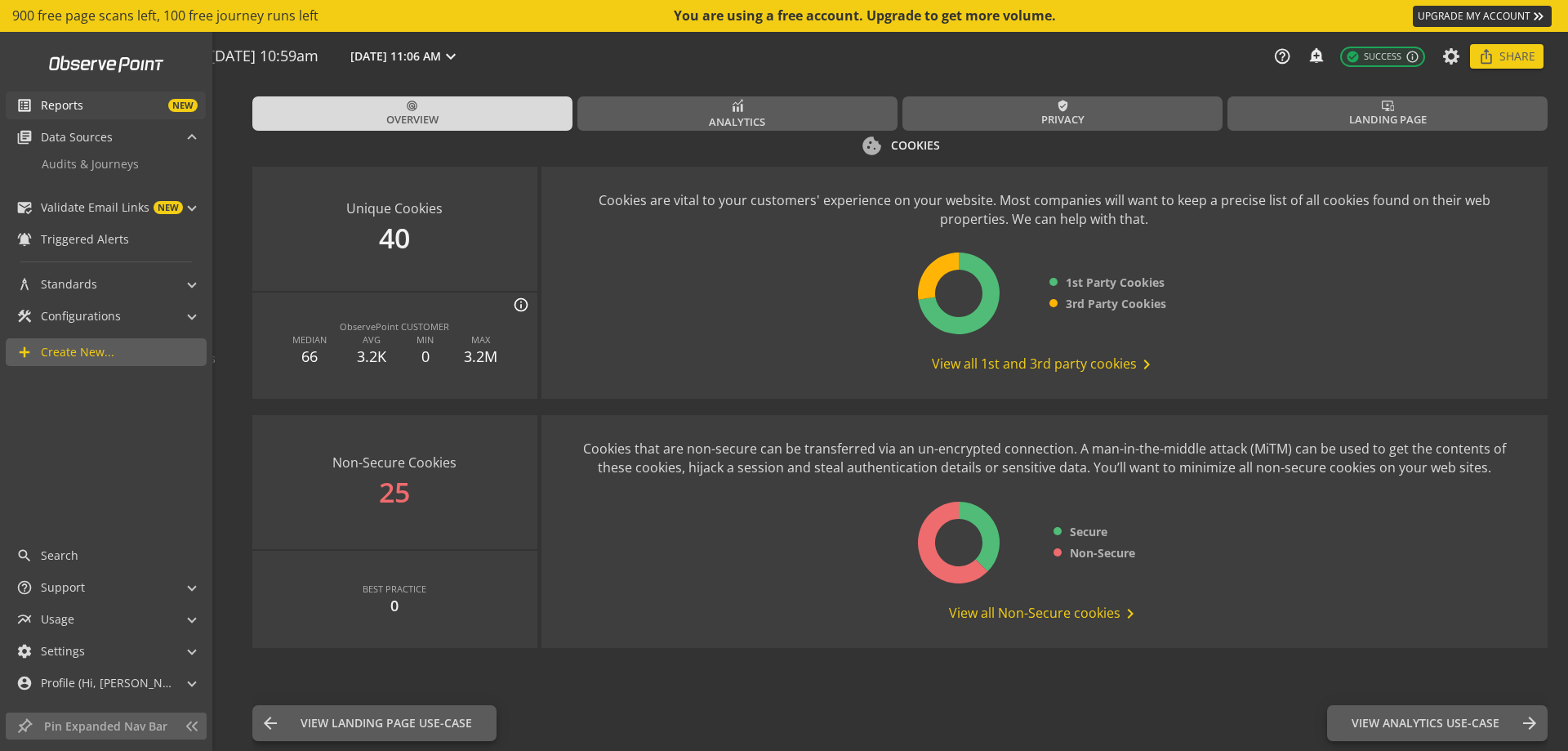
click at [165, 110] on span "NEW" at bounding box center [140, 105] width 114 height 13
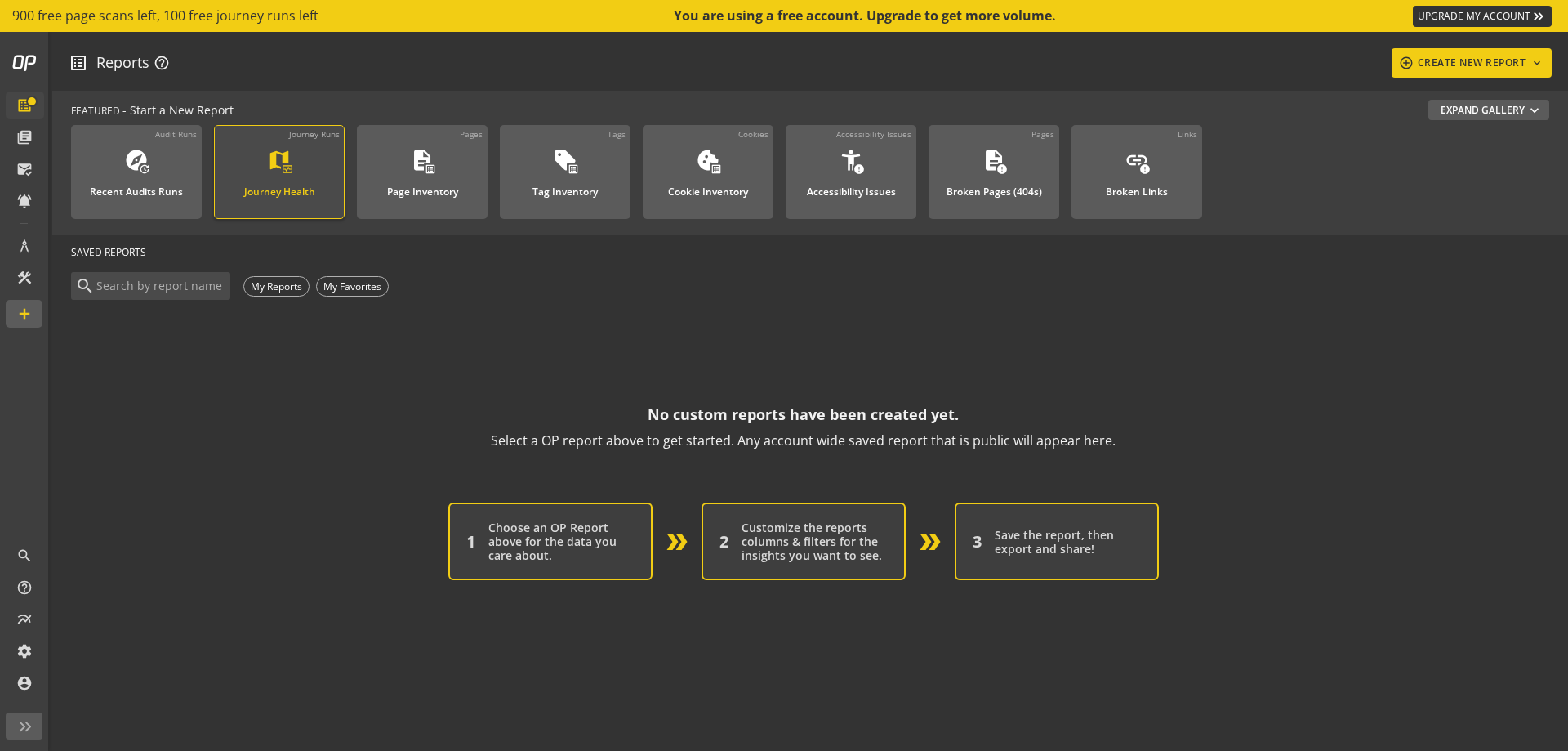
click at [244, 175] on div "map monitor_heart Journey Health" at bounding box center [280, 175] width 87 height 54
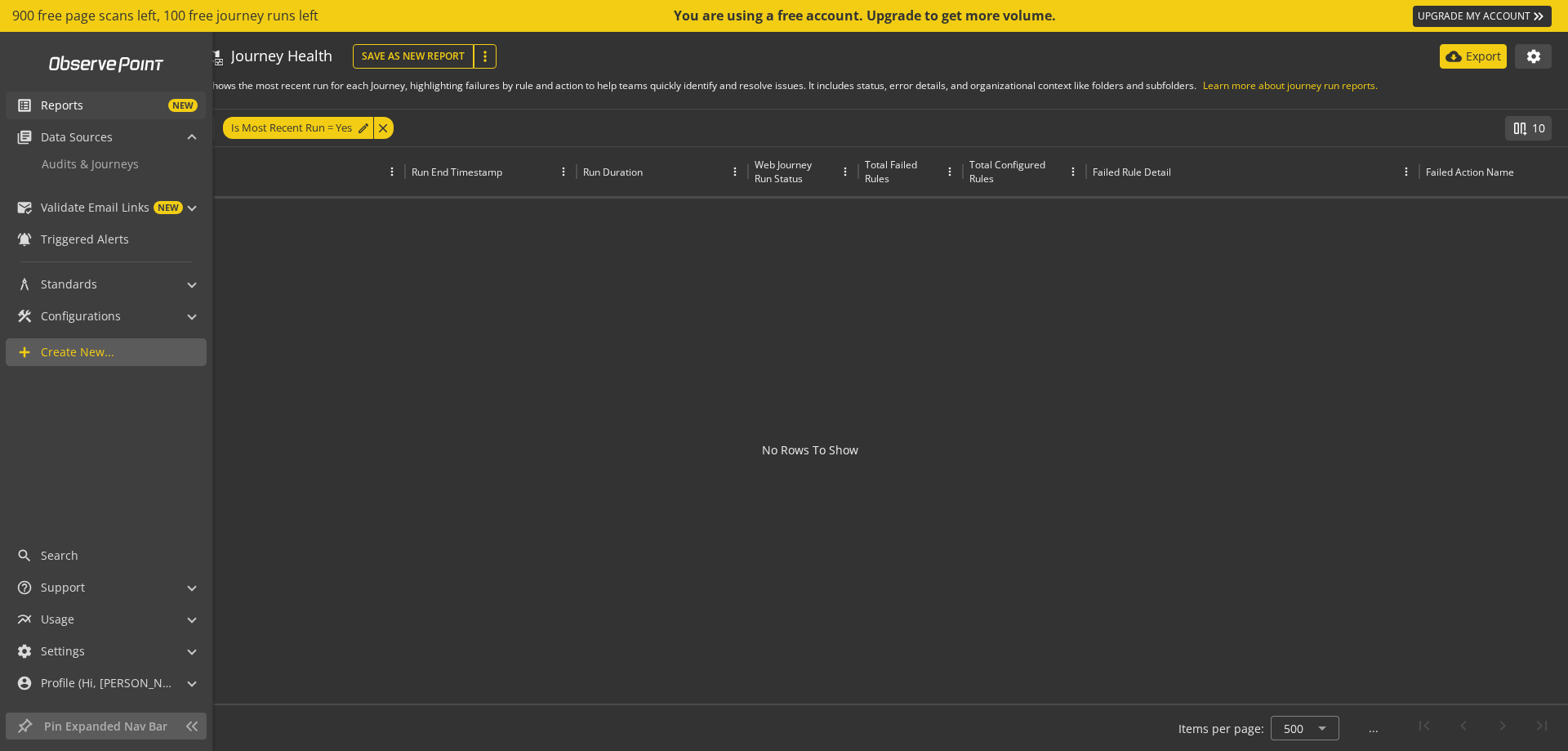
click at [93, 118] on link "list_alt Reports NEW" at bounding box center [105, 104] width 200 height 28
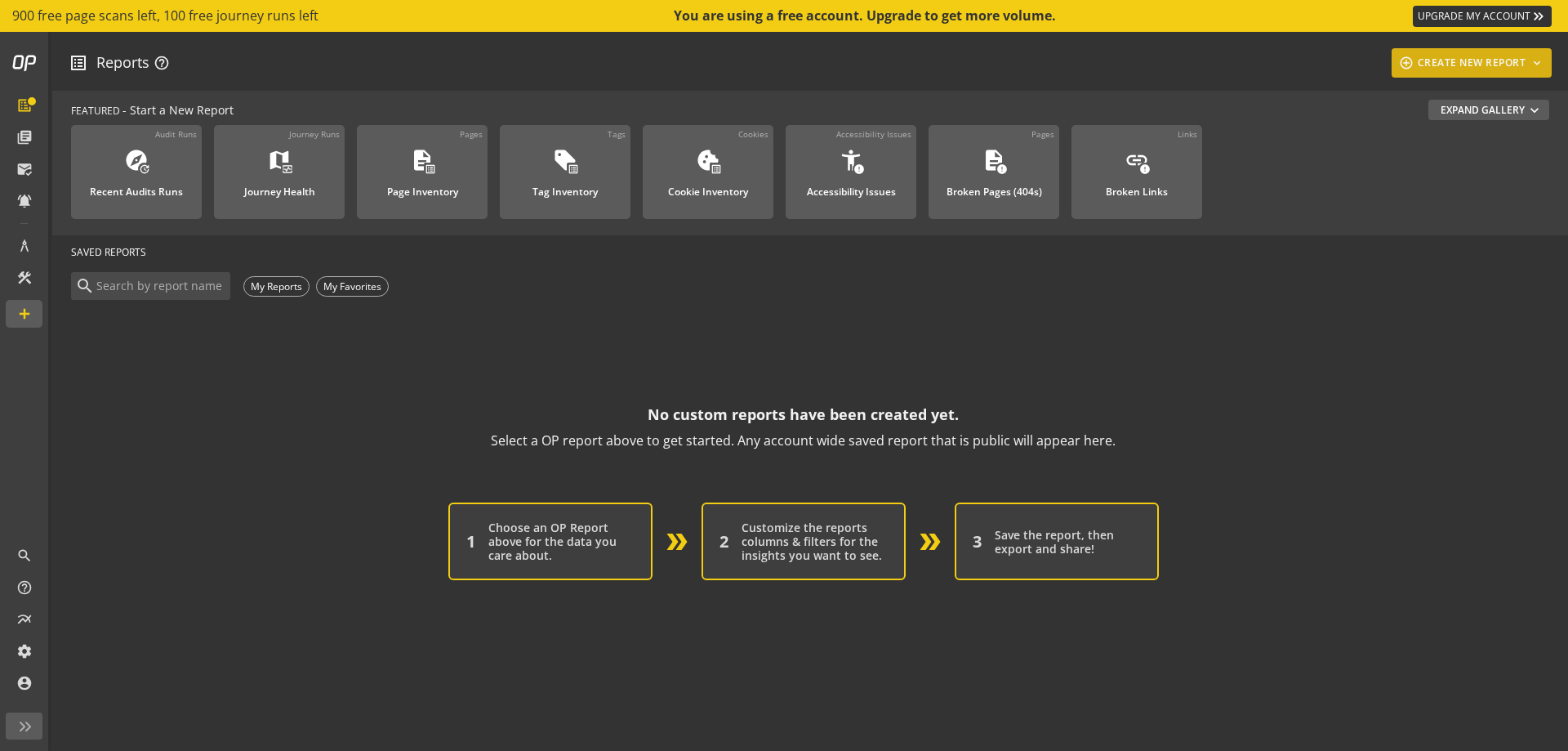
click at [1498, 62] on div "add_circle_outline CREATE NEW REPORT keyboard_arrow_down" at bounding box center [1472, 63] width 148 height 29
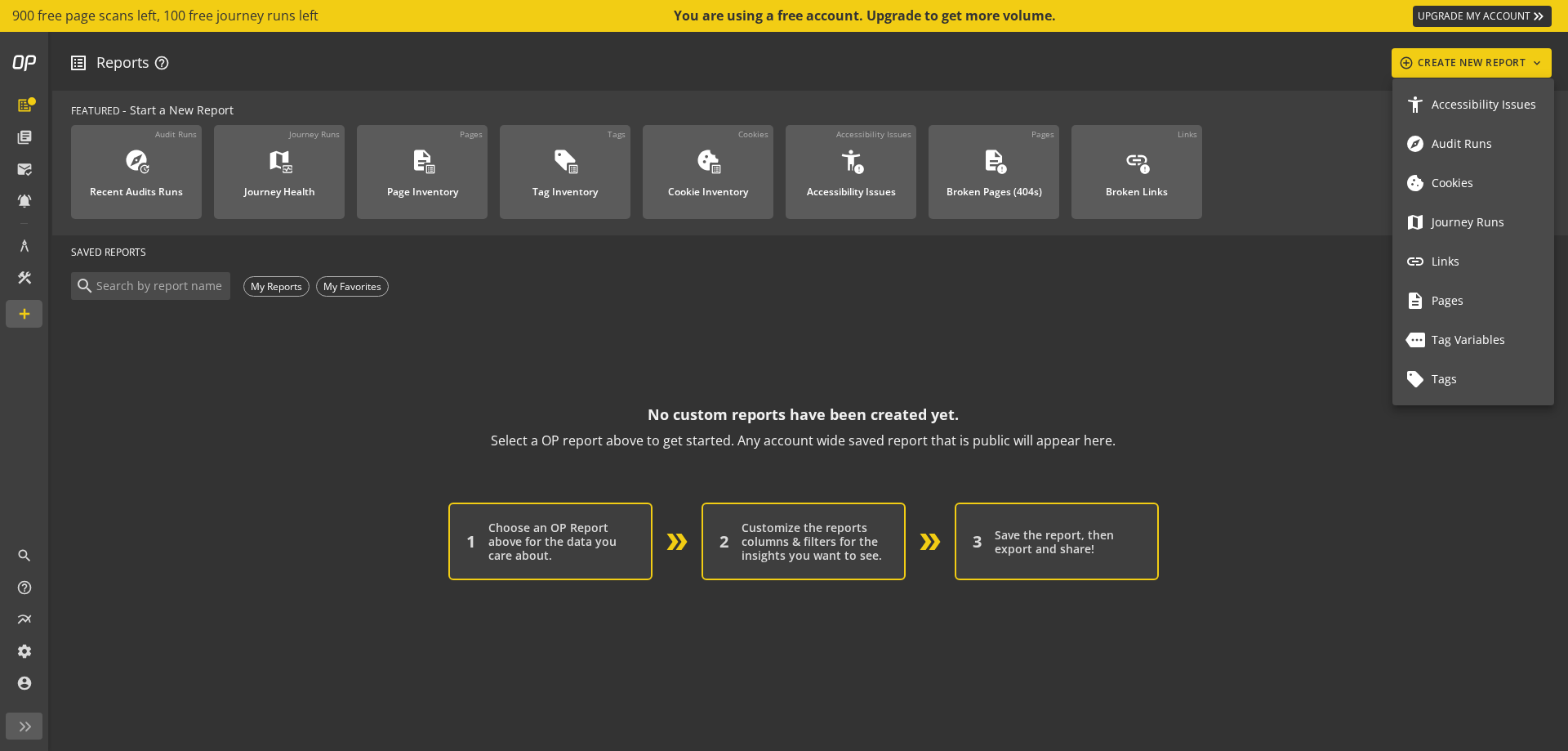
click at [1480, 227] on span "Journey Runs" at bounding box center [1486, 222] width 109 height 14
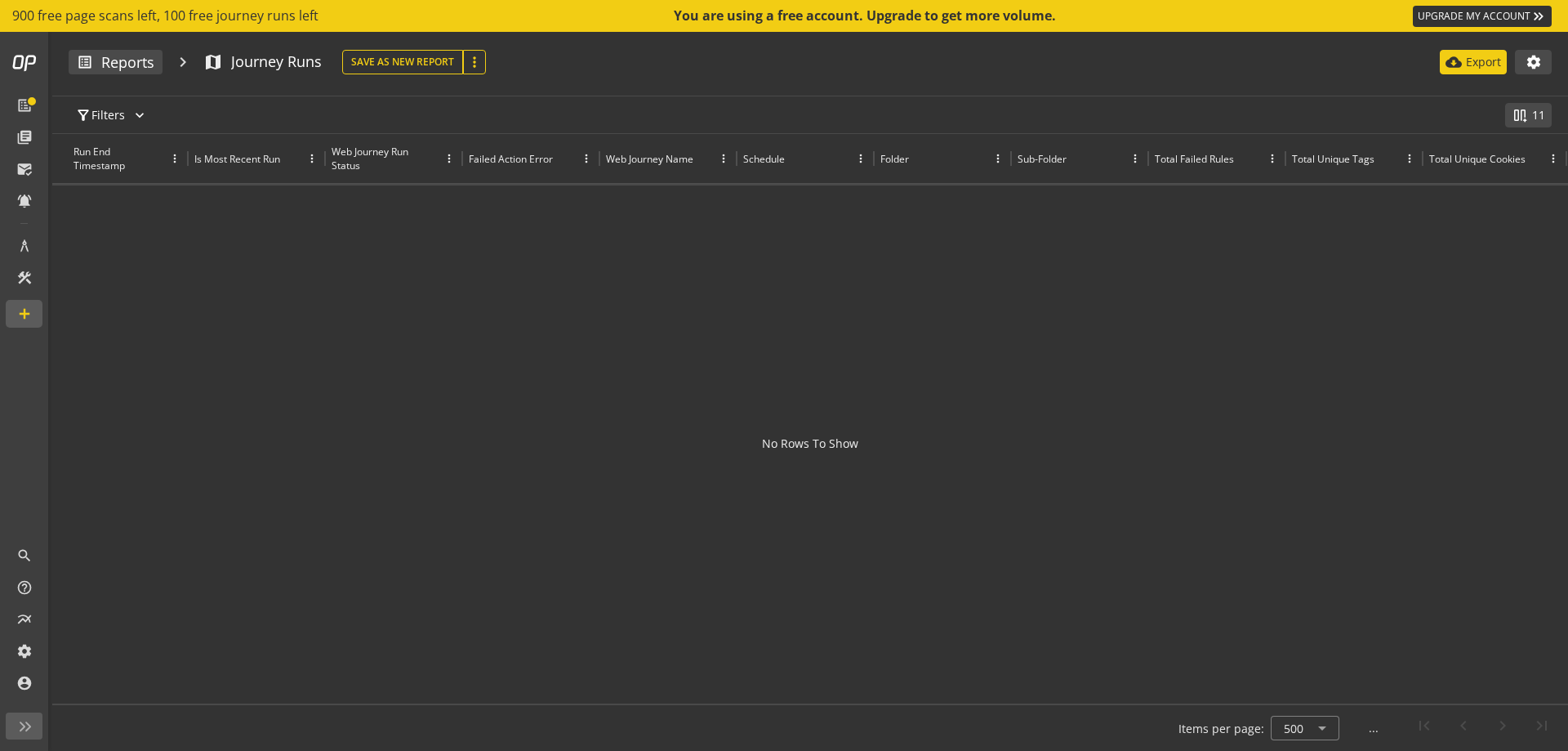
click at [919, 415] on div at bounding box center [810, 444] width 1516 height 518
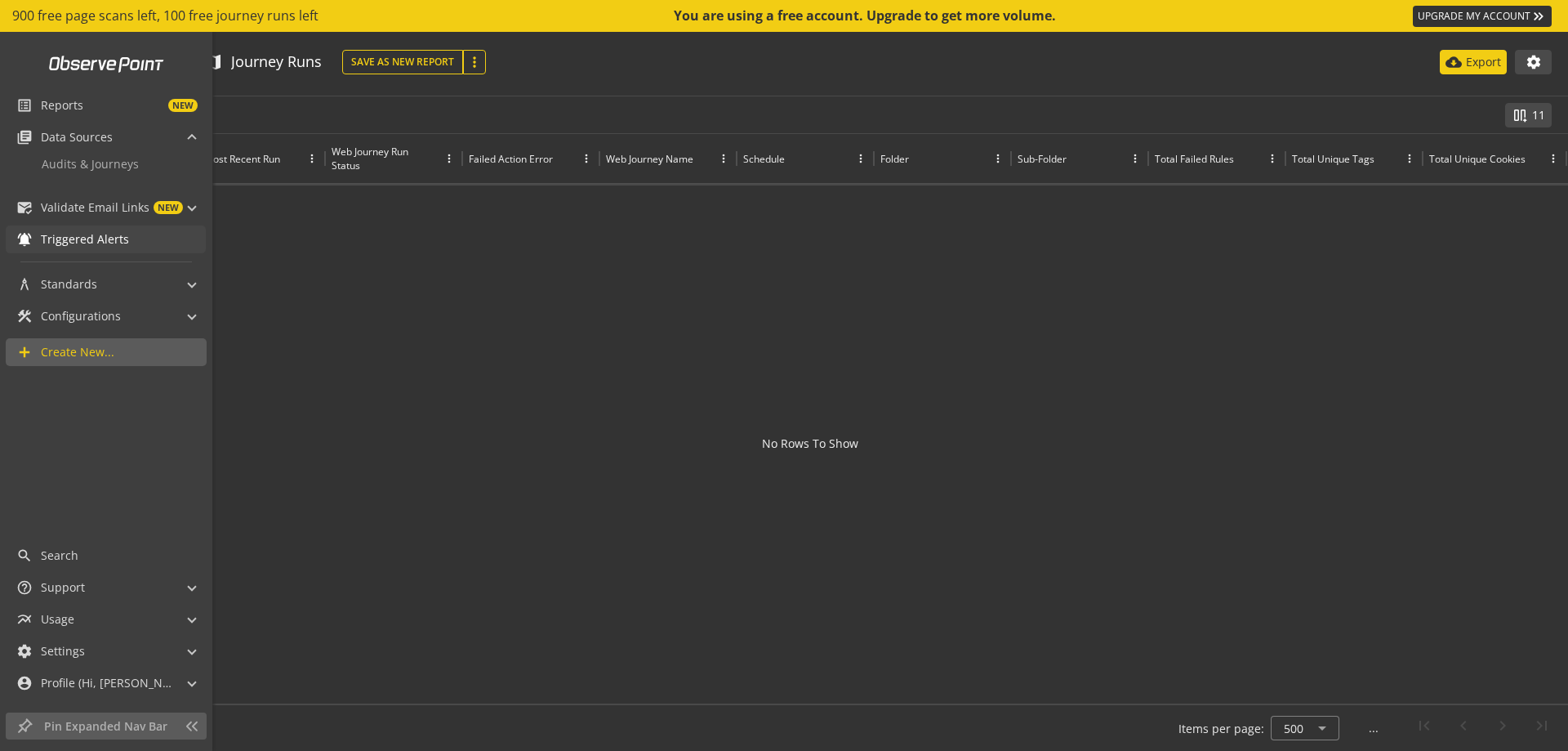
click at [113, 233] on span "Triggered Alerts" at bounding box center [84, 239] width 88 height 16
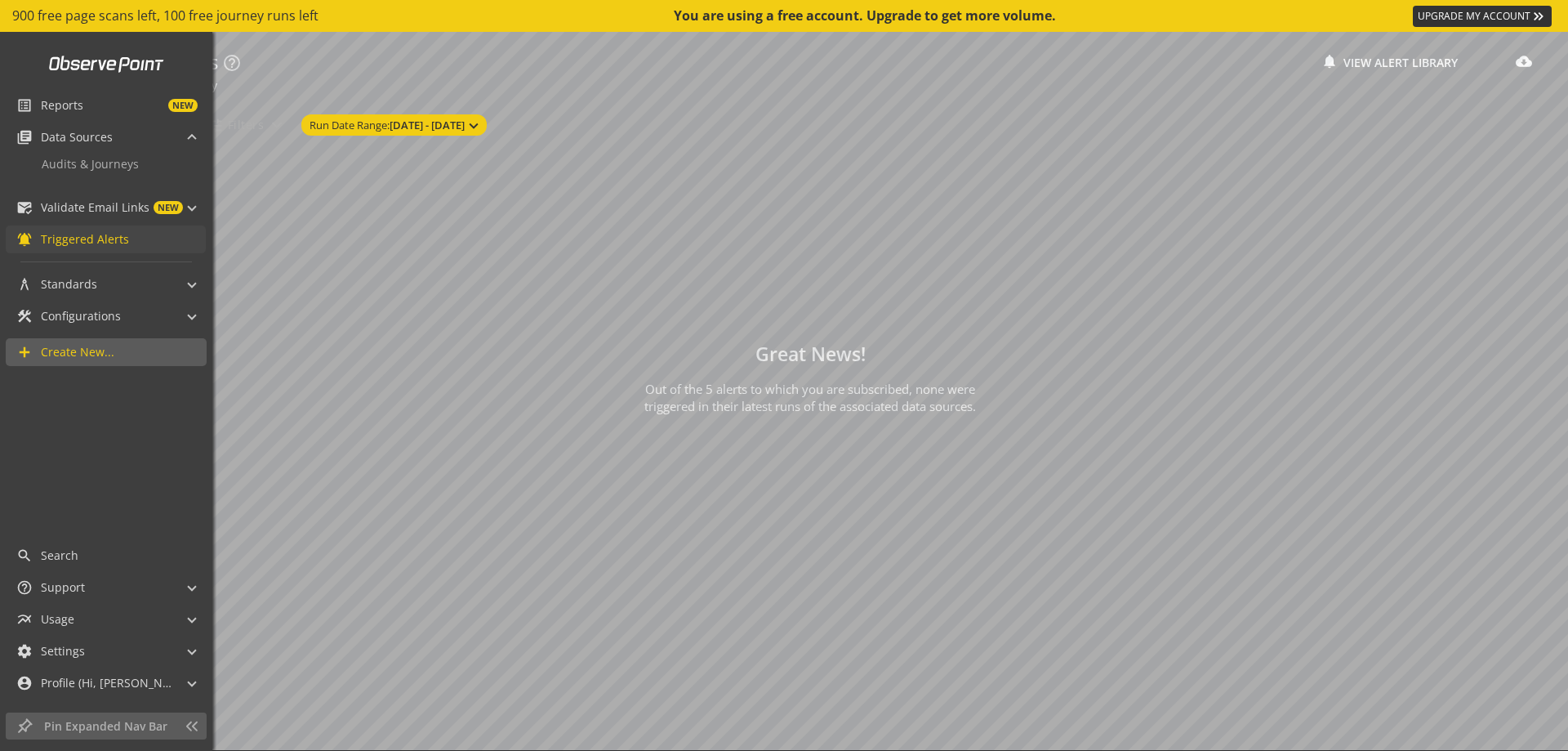
click at [577, 34] on div "Triggered Alerts help_outline expand_more notifications View Alert Library clou…" at bounding box center [810, 391] width 1516 height 719
